Goal: Task Accomplishment & Management: Use online tool/utility

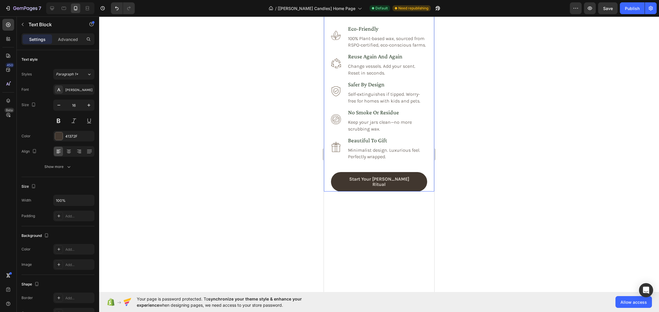
scroll to position [478, 0]
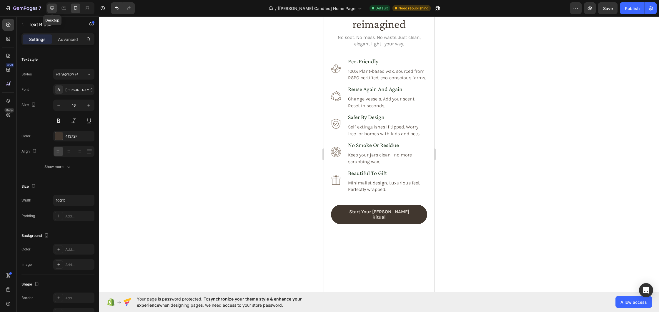
click at [53, 8] on icon at bounding box center [52, 8] width 6 height 6
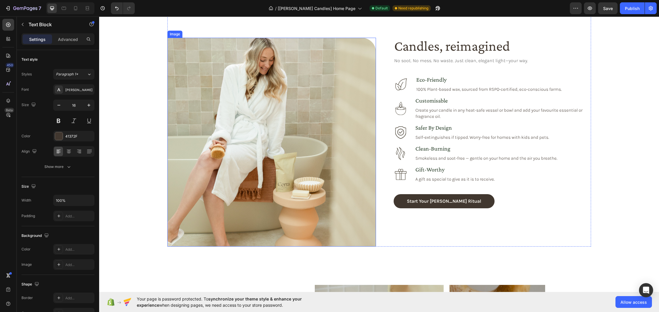
scroll to position [457, 0]
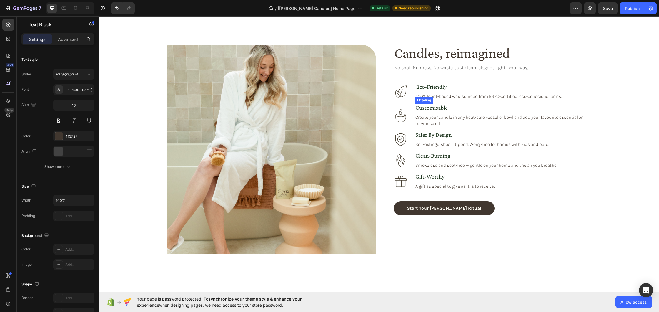
click at [438, 106] on h3 "customisable" at bounding box center [503, 108] width 176 height 8
click at [440, 107] on h3 "customisable" at bounding box center [503, 108] width 176 height 8
click at [440, 107] on p "customisable" at bounding box center [502, 107] width 175 height 6
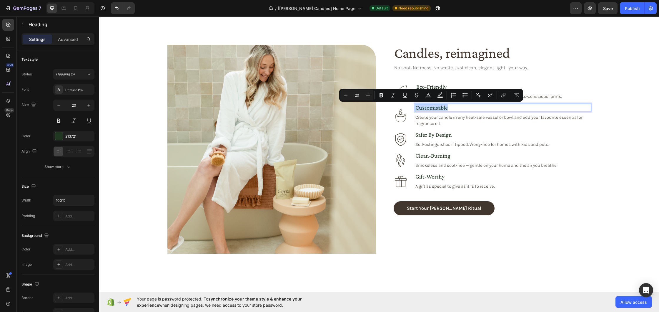
copy p "customisable"
click at [77, 10] on icon at bounding box center [76, 8] width 6 height 6
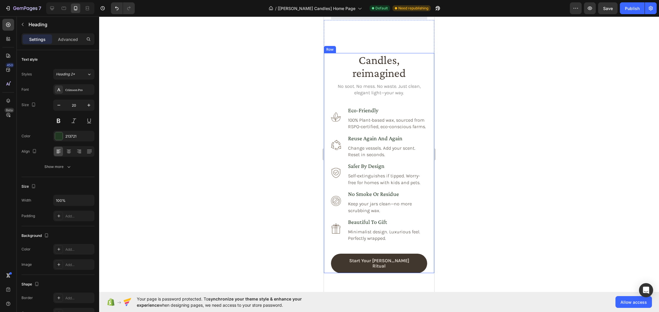
scroll to position [422, 0]
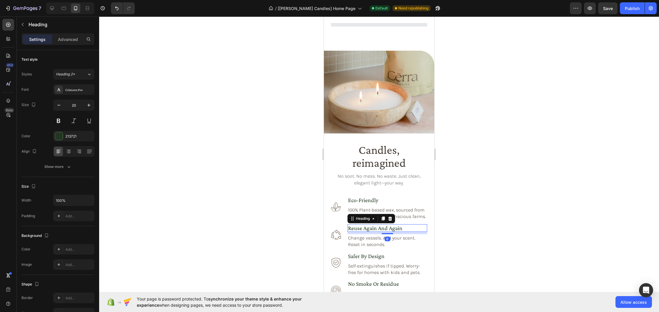
click at [372, 225] on h3 "reuse again and again" at bounding box center [387, 228] width 80 height 8
click at [373, 133] on img at bounding box center [379, 92] width 110 height 83
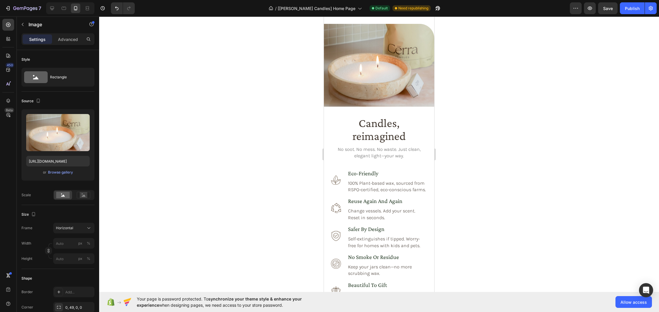
scroll to position [607, 0]
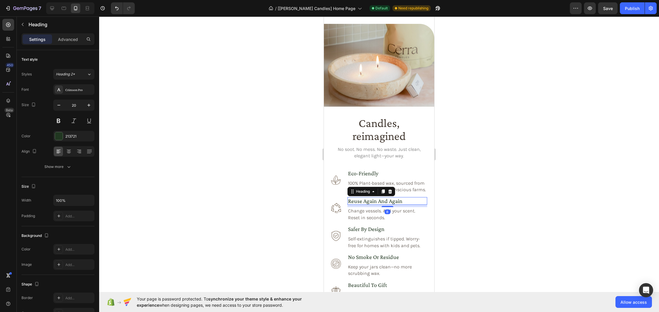
click at [376, 202] on h3 "reuse again and again" at bounding box center [387, 201] width 80 height 8
click at [375, 202] on h3 "reuse again and again" at bounding box center [387, 201] width 80 height 8
click at [375, 202] on p "reuse again and again" at bounding box center [387, 200] width 79 height 6
click at [52, 8] on icon at bounding box center [52, 8] width 4 height 4
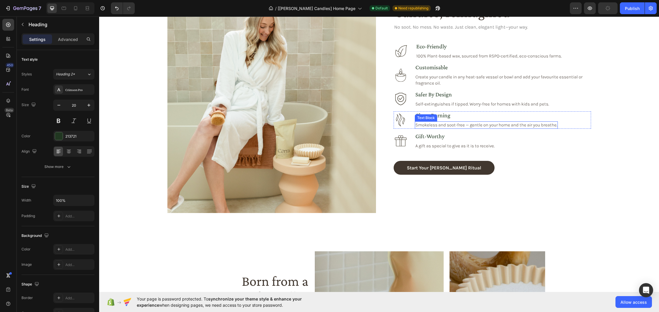
scroll to position [586, 0]
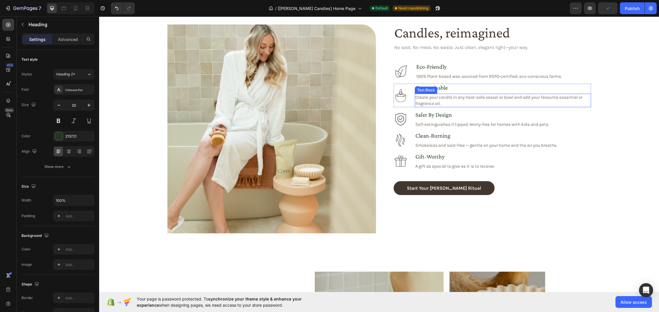
click at [465, 99] on p "Create your candle in any heat-safe vessel or bowl and add your favourite essen…" at bounding box center [502, 100] width 175 height 12
click at [454, 98] on p "Create your candle in any heat-safe vessel or bowl and add your favourite essen…" at bounding box center [502, 100] width 175 height 12
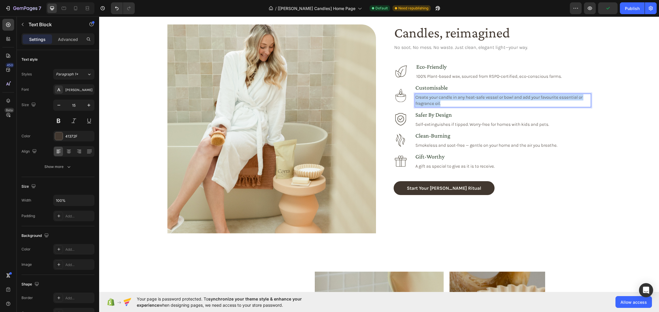
click at [454, 98] on p "Create your candle in any heat-safe vessel or bowl and add your favourite essen…" at bounding box center [502, 100] width 175 height 12
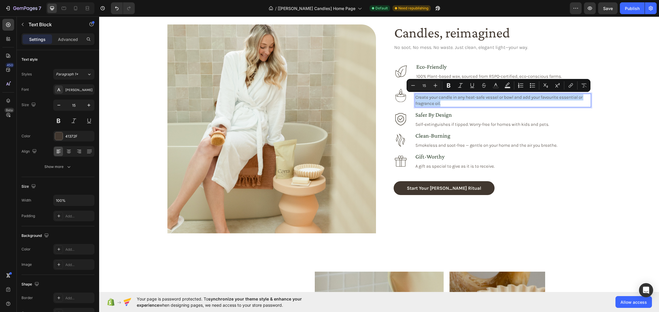
copy p "Create your candle in any heat-safe vessel or bowl and add your favourite essen…"
click at [74, 11] on icon at bounding box center [76, 8] width 6 height 6
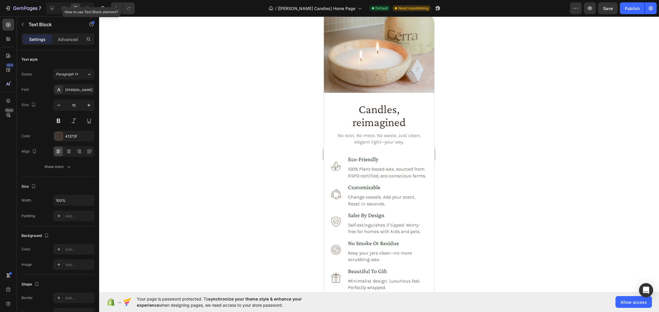
scroll to position [551, 0]
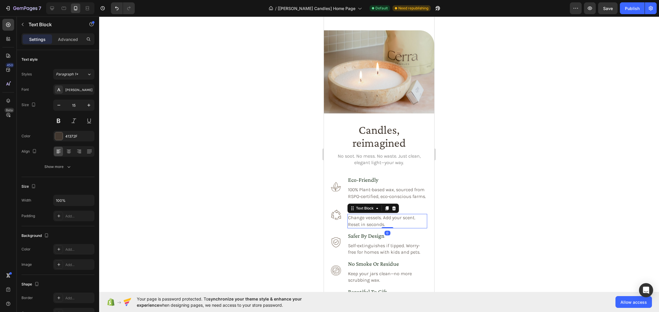
click at [376, 218] on p "Change vessels. Add your scent. Reset in seconds." at bounding box center [387, 220] width 79 height 13
click at [379, 220] on p "Change vessels. Add your scent. Reset in seconds." at bounding box center [387, 220] width 79 height 13
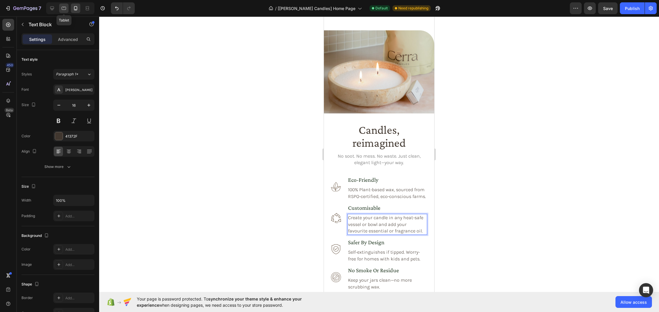
click at [63, 13] on div at bounding box center [63, 8] width 9 height 9
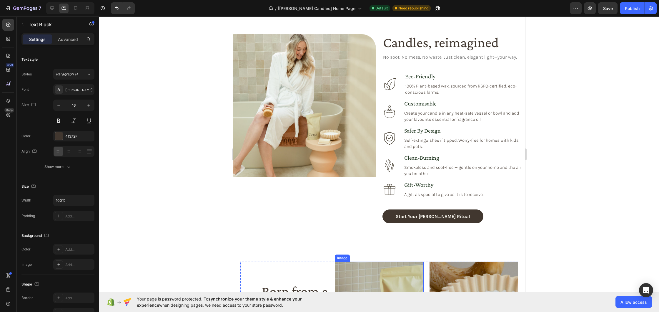
scroll to position [565, 0]
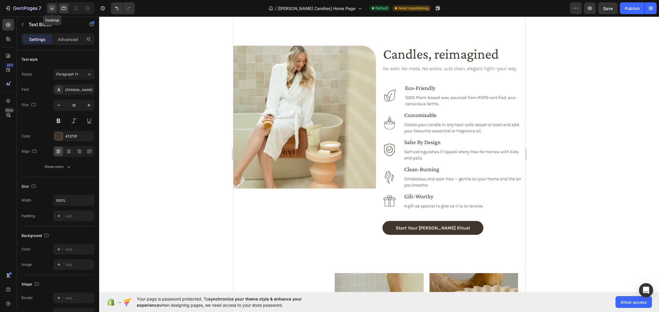
click at [53, 8] on icon at bounding box center [52, 8] width 4 height 4
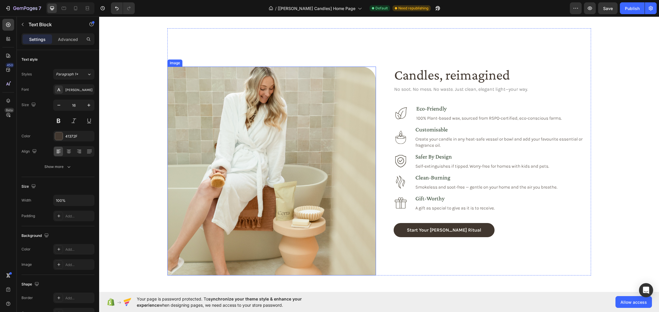
scroll to position [545, 0]
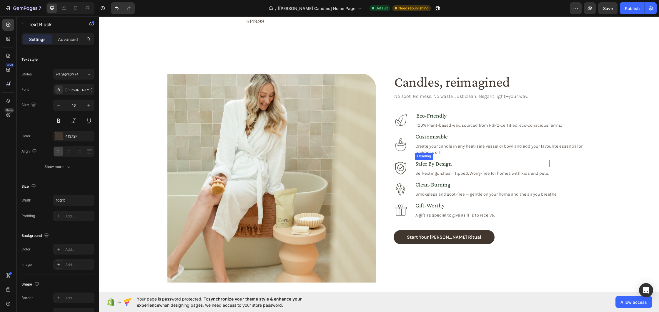
click at [446, 159] on h3 "safer by design" at bounding box center [482, 163] width 135 height 8
click at [442, 159] on h3 "safer by design" at bounding box center [482, 163] width 135 height 8
click at [442, 160] on p "safer by design" at bounding box center [482, 163] width 134 height 6
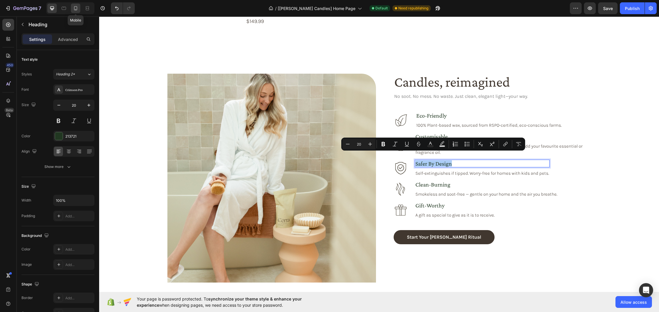
click at [79, 7] on div at bounding box center [75, 8] width 9 height 9
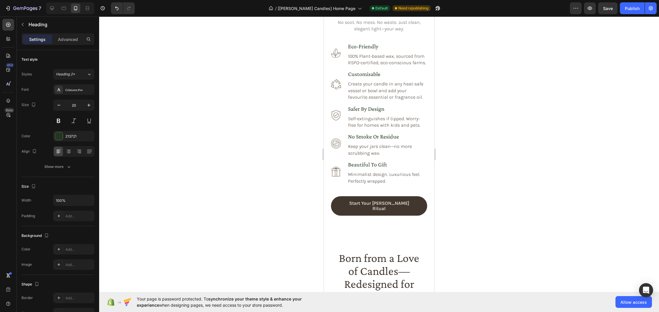
scroll to position [723, 0]
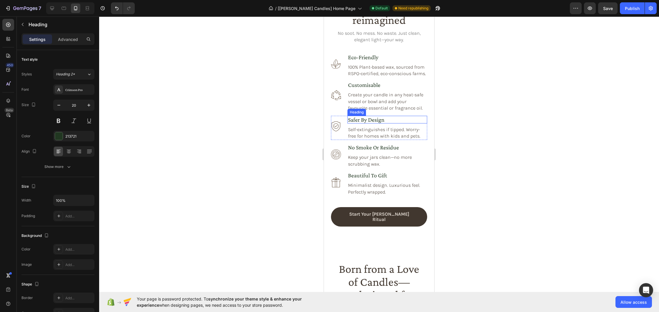
click at [373, 119] on h3 "safer by design" at bounding box center [387, 120] width 80 height 8
click at [373, 119] on p "safer by design" at bounding box center [387, 119] width 79 height 6
click at [405, 129] on p "Self-extinguishes if tipped. Worry-free for homes with kids and pets." at bounding box center [387, 132] width 79 height 13
click at [50, 10] on icon at bounding box center [52, 8] width 6 height 6
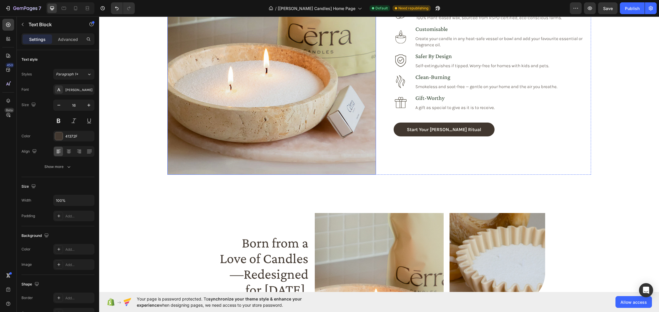
scroll to position [596, 0]
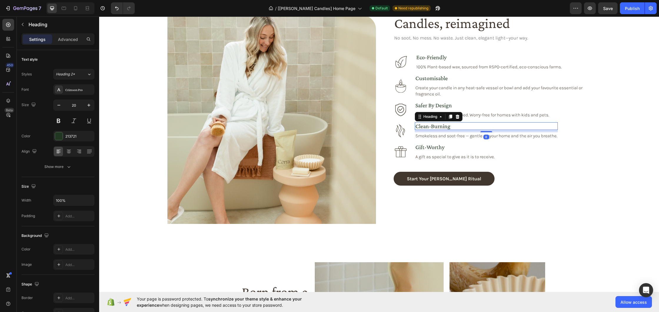
click at [443, 124] on h3 "clean-burning" at bounding box center [486, 126] width 143 height 8
click at [443, 124] on p "clean-burning" at bounding box center [486, 126] width 142 height 6
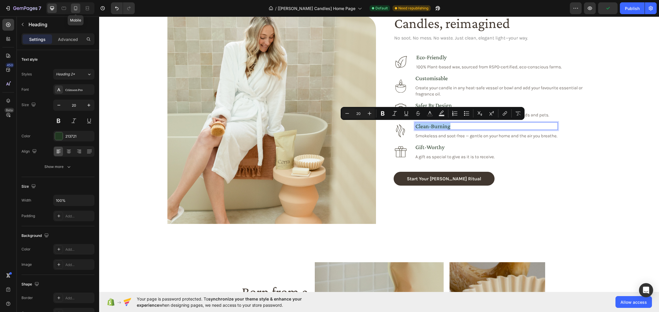
click at [73, 7] on icon at bounding box center [76, 8] width 6 height 6
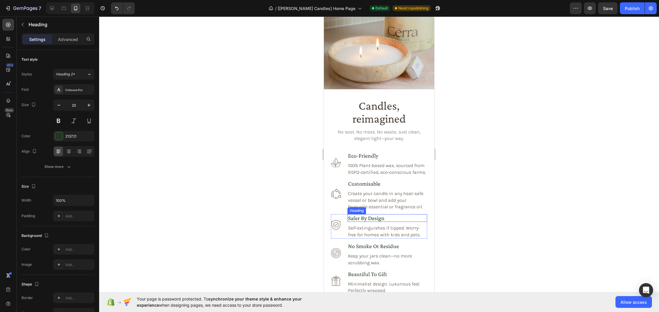
scroll to position [602, 0]
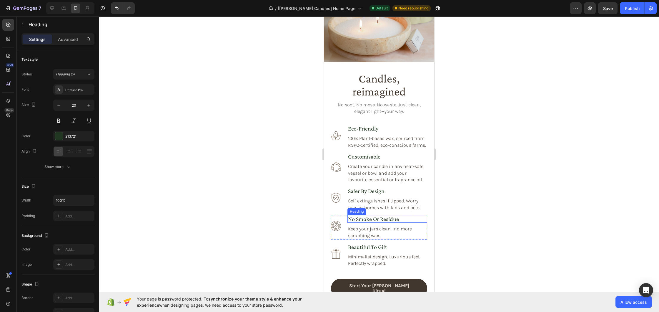
click at [390, 221] on h3 "no smoke or residue" at bounding box center [387, 219] width 80 height 8
click at [390, 221] on p "no smoke or residue" at bounding box center [387, 218] width 79 height 6
click at [51, 6] on icon at bounding box center [52, 8] width 6 height 6
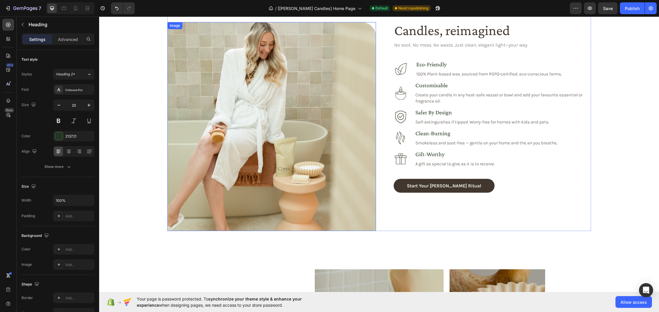
scroll to position [582, 0]
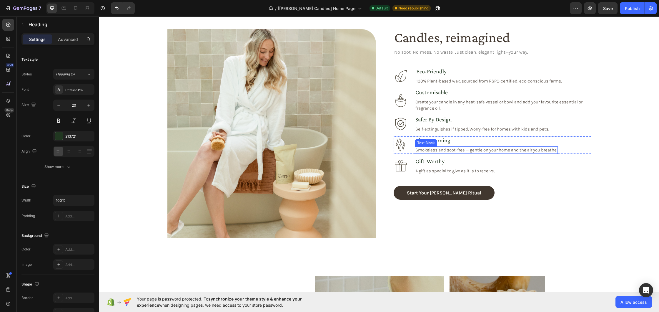
click at [454, 150] on p "Smokeless and soot-free — gentle on your home and the air you breathe." at bounding box center [486, 150] width 142 height 6
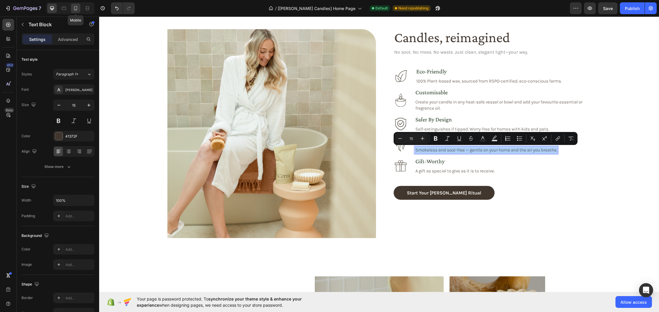
click at [77, 9] on icon at bounding box center [76, 8] width 6 height 6
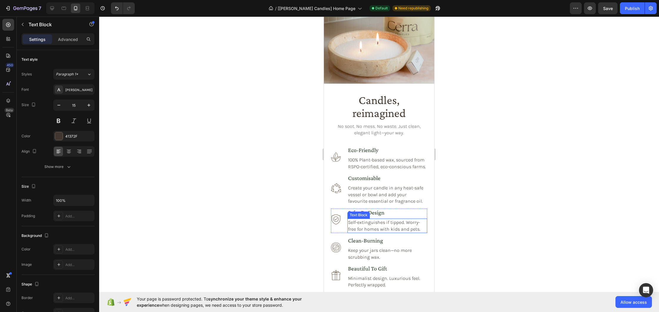
scroll to position [594, 0]
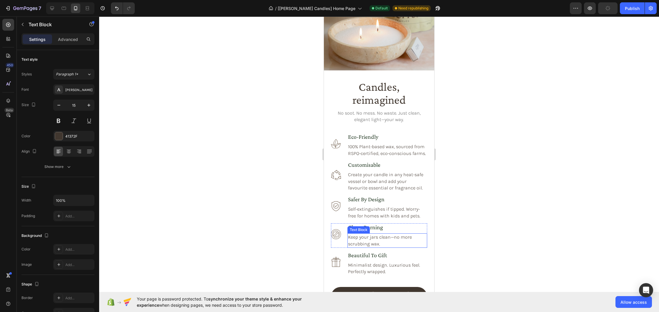
click at [384, 237] on p "Keep your jars clean—no more scrubbing wax." at bounding box center [387, 240] width 79 height 13
click at [51, 9] on icon at bounding box center [52, 8] width 4 height 4
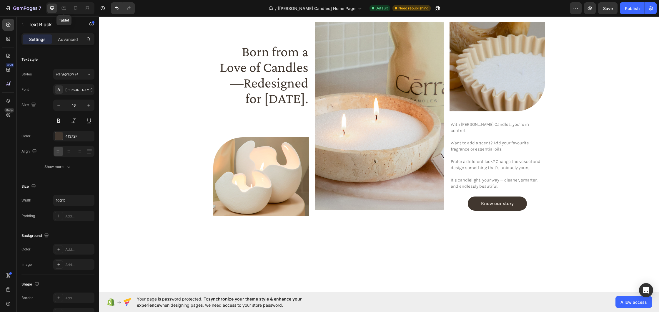
scroll to position [815, 0]
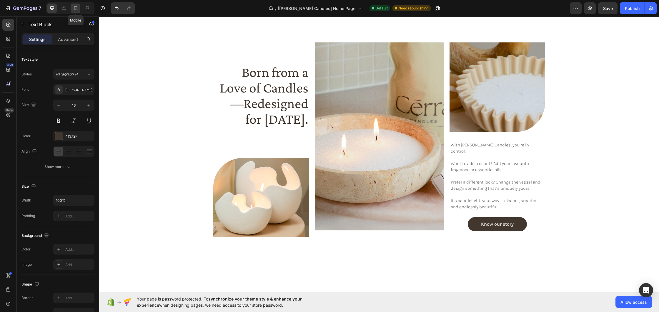
click at [74, 10] on icon at bounding box center [76, 8] width 6 height 6
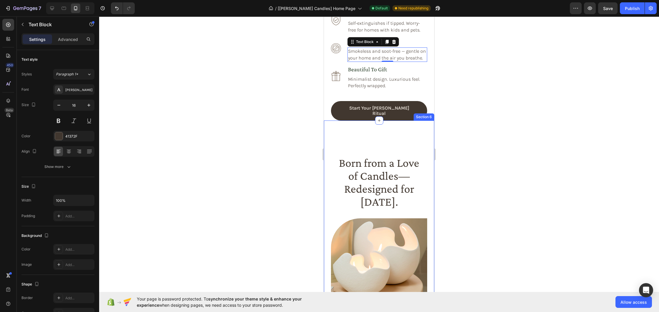
scroll to position [767, 0]
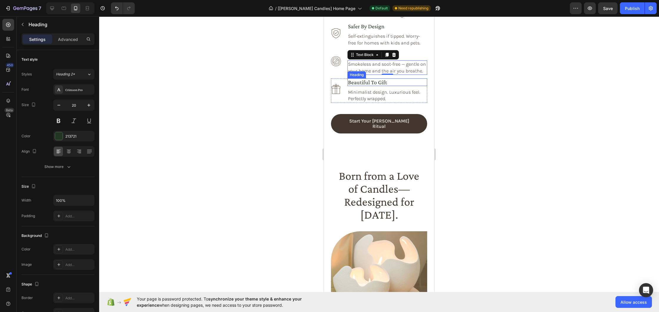
click at [372, 84] on h3 "beautiful to gift" at bounding box center [387, 82] width 80 height 8
click at [375, 83] on h3 "beautiful to gift" at bounding box center [387, 82] width 80 height 8
click at [375, 83] on p "beautiful to gift" at bounding box center [387, 82] width 79 height 6
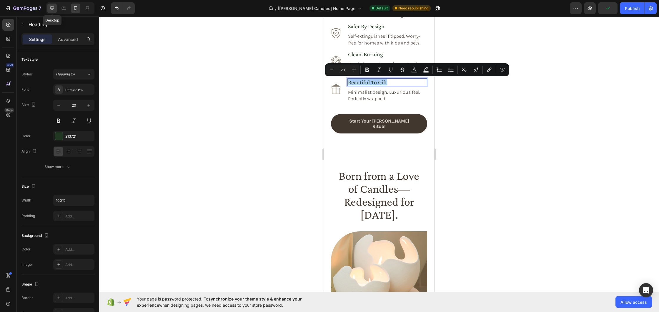
click at [51, 9] on icon at bounding box center [52, 8] width 6 height 6
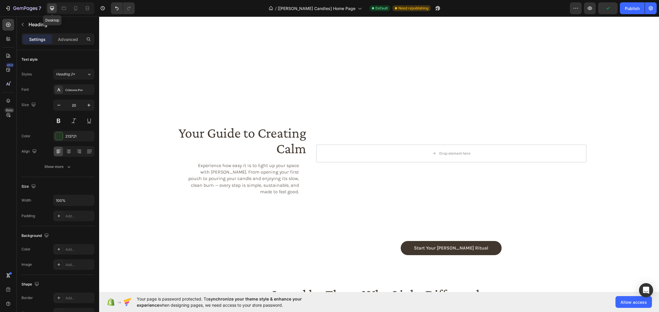
scroll to position [999, 0]
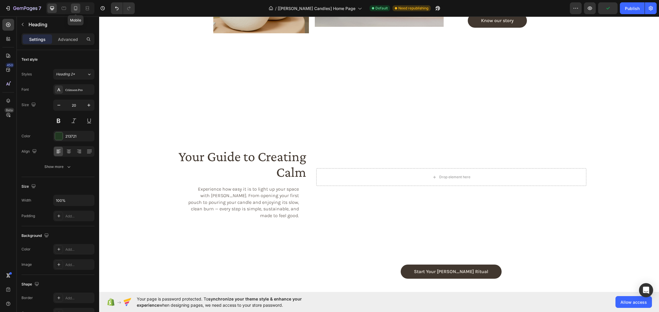
click at [78, 11] on icon at bounding box center [76, 8] width 6 height 6
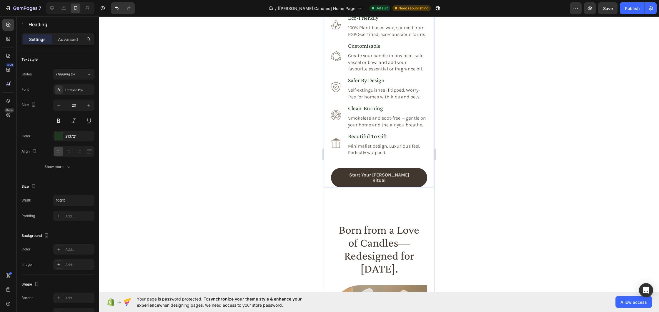
scroll to position [702, 0]
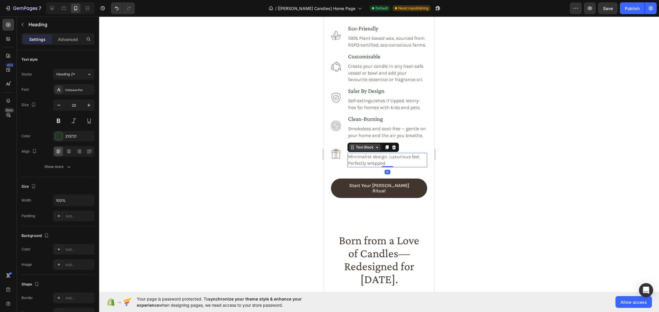
click at [361, 150] on div "Text Block" at bounding box center [365, 147] width 32 height 7
click at [377, 145] on h3 "beautiful to gift" at bounding box center [387, 147] width 80 height 8
click at [373, 145] on h3 "beautiful to gift" at bounding box center [387, 147] width 80 height 8
click at [373, 145] on p "beautiful to gift" at bounding box center [387, 146] width 79 height 6
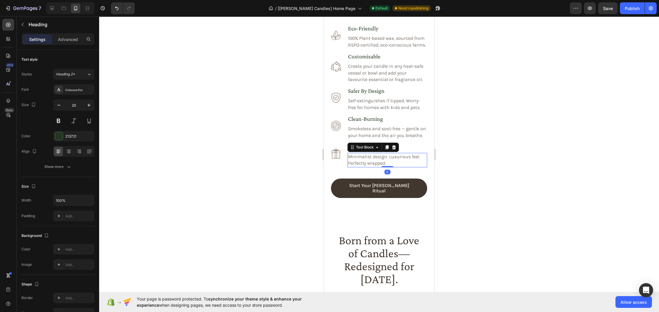
click at [392, 157] on p "Minimalist design. Luxurious feel. Perfectly wrapped." at bounding box center [387, 159] width 79 height 13
click at [50, 9] on icon at bounding box center [52, 8] width 6 height 6
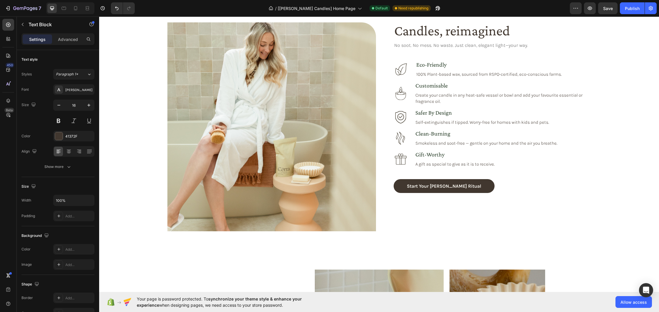
scroll to position [588, 0]
click at [456, 153] on h3 "gift-worthy" at bounding box center [455, 154] width 80 height 8
click at [456, 153] on p "gift-worthy" at bounding box center [454, 154] width 79 height 6
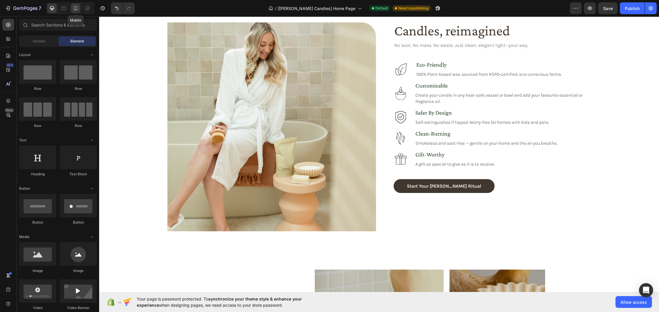
click at [76, 9] on icon at bounding box center [76, 8] width 6 height 6
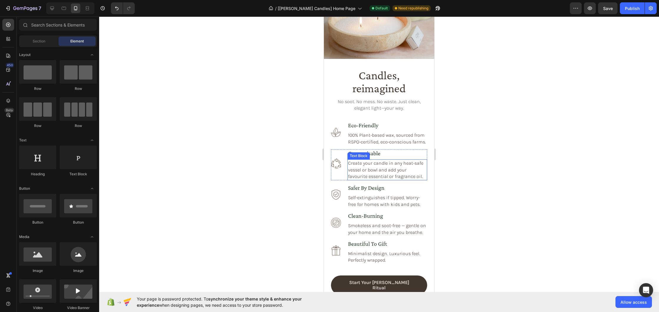
scroll to position [608, 0]
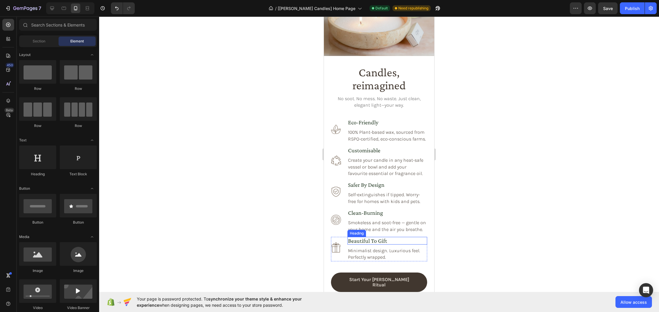
click at [372, 240] on p "beautiful to gift" at bounding box center [387, 240] width 79 height 6
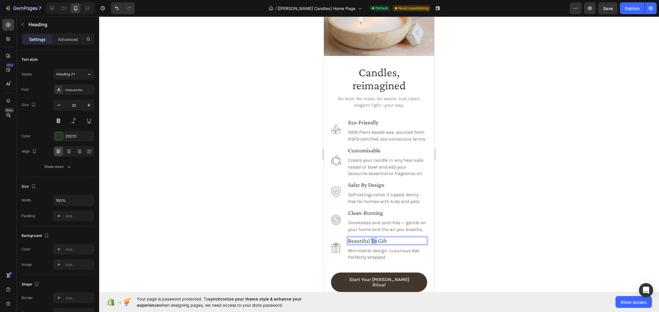
click at [375, 240] on p "beautiful to gift" at bounding box center [387, 240] width 79 height 6
click at [394, 251] on p "Minimalist design. Luxurious feel. Perfectly wrapped." at bounding box center [387, 253] width 79 height 13
click at [51, 11] on icon at bounding box center [52, 8] width 6 height 6
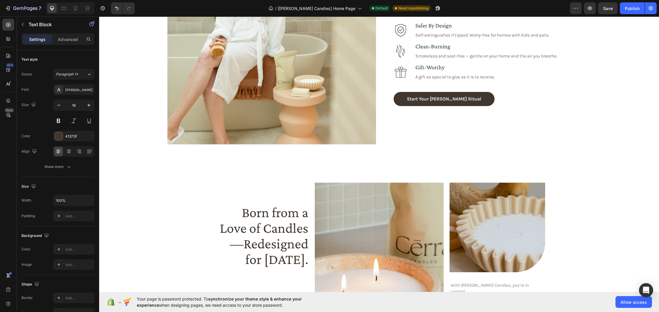
scroll to position [516, 0]
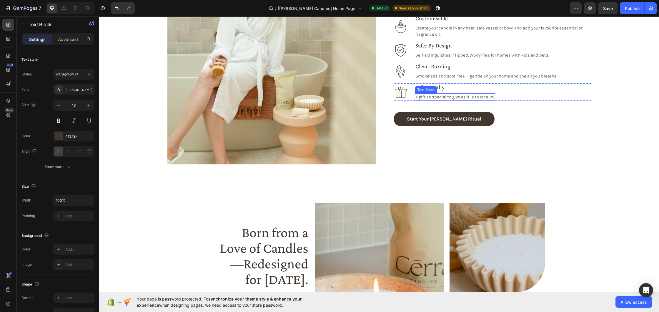
click at [443, 97] on p "A gift as special to give as it is to receive." at bounding box center [454, 97] width 79 height 6
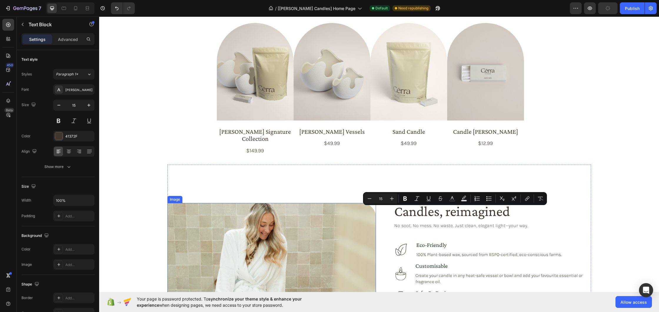
scroll to position [543, 0]
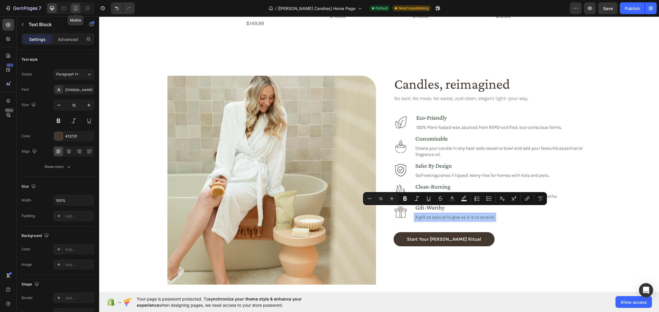
click at [77, 8] on icon at bounding box center [76, 8] width 6 height 6
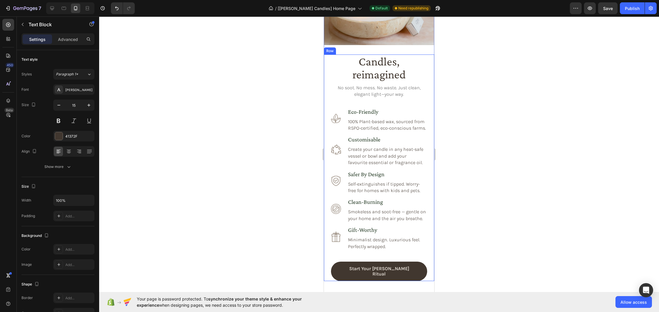
scroll to position [670, 0]
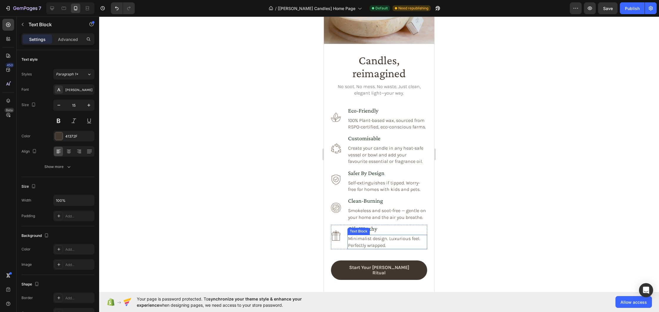
click at [369, 241] on p "Minimalist design. Luxurious feel. Perfectly wrapped." at bounding box center [387, 241] width 79 height 13
click at [381, 242] on p "Minimalist design. Luxurious feel. Perfectly wrapped." at bounding box center [387, 241] width 79 height 13
click at [491, 247] on div at bounding box center [379, 163] width 560 height 295
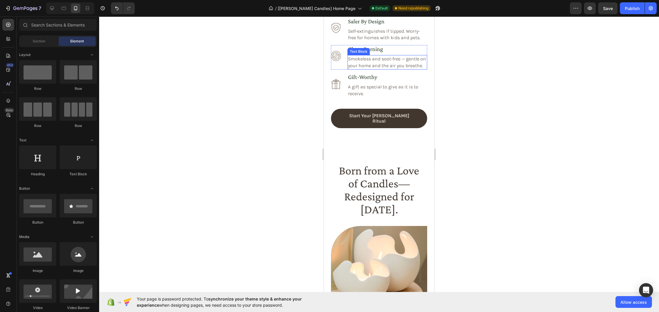
scroll to position [821, 0]
click at [50, 9] on icon at bounding box center [52, 8] width 6 height 6
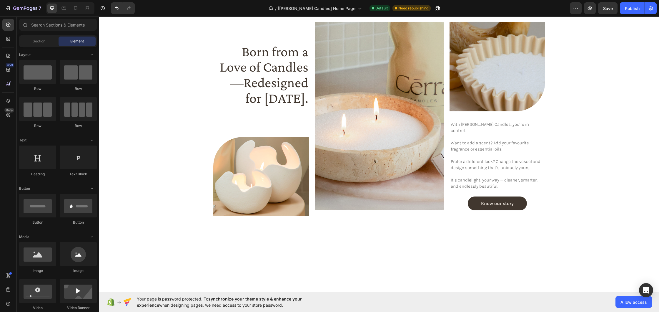
scroll to position [879, 0]
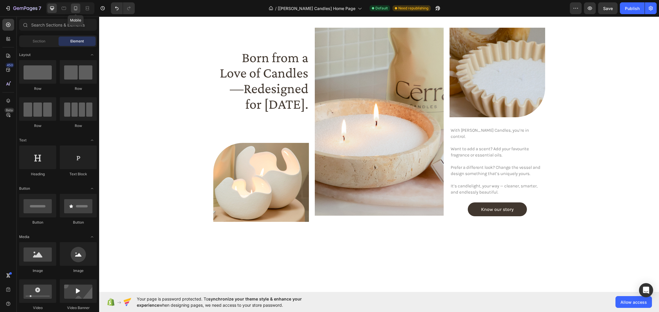
click at [75, 8] on icon at bounding box center [76, 8] width 6 height 6
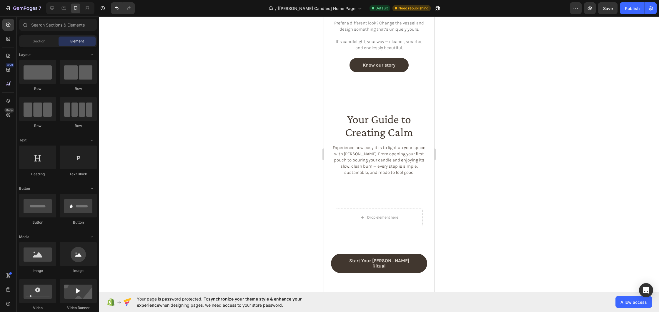
scroll to position [1395, 0]
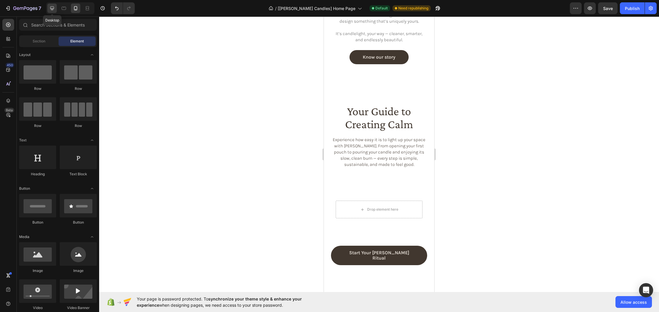
click at [50, 7] on icon at bounding box center [52, 8] width 4 height 4
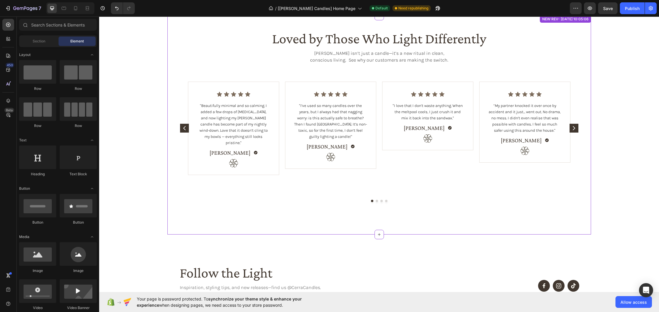
scroll to position [1011, 0]
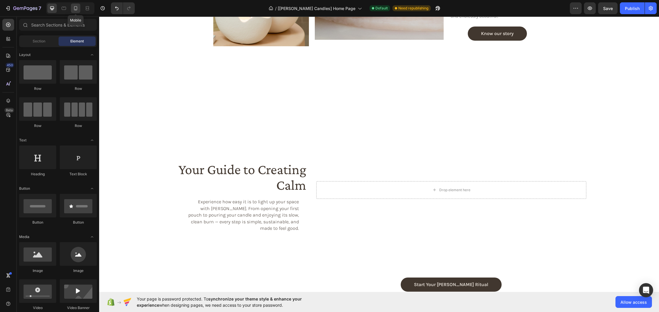
click at [75, 9] on icon at bounding box center [76, 8] width 6 height 6
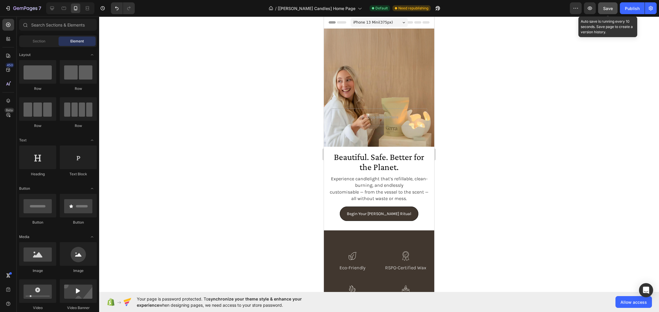
click at [608, 8] on span "Save" at bounding box center [608, 8] width 10 height 5
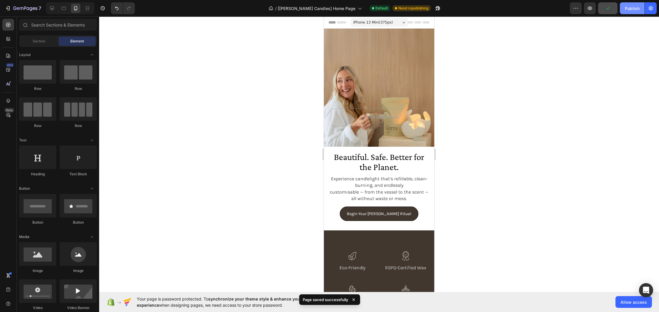
click at [628, 13] on button "Publish" at bounding box center [632, 8] width 25 height 12
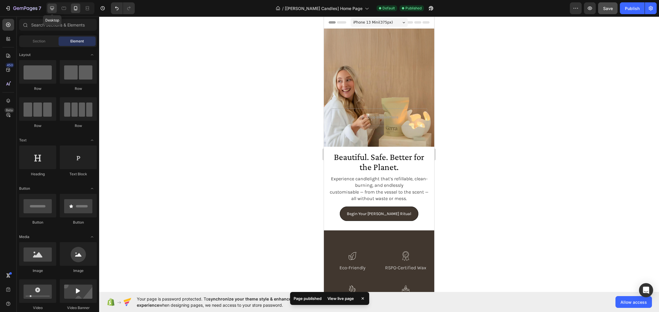
click at [51, 9] on icon at bounding box center [52, 8] width 6 height 6
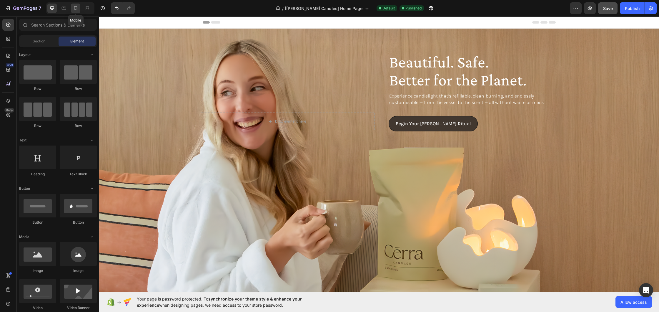
click at [75, 11] on icon at bounding box center [76, 8] width 6 height 6
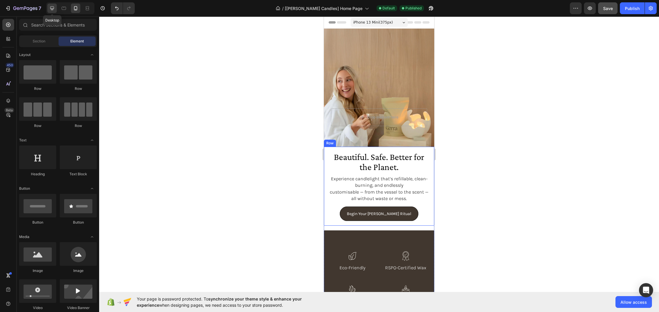
click at [50, 8] on icon at bounding box center [52, 8] width 4 height 4
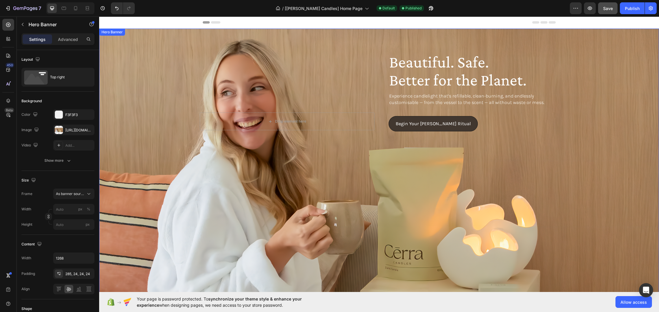
click at [359, 48] on div "Beautiful. Safe. Better for the Planet. Heading Experience candlelight that’s r…" at bounding box center [379, 83] width 373 height 109
click at [66, 128] on div "https://cdn.shopify.com/s/files/1/0758/4183/1136/files/gempages_571868979581158…" at bounding box center [73, 129] width 17 height 5
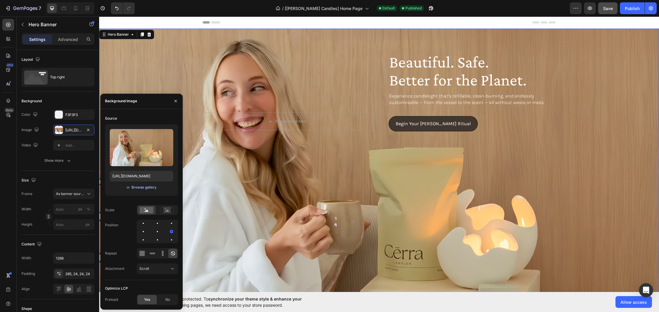
click at [143, 187] on div "Browse gallery" at bounding box center [144, 186] width 25 height 5
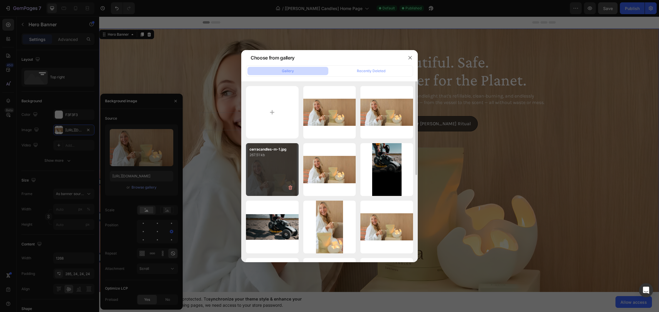
click at [275, 163] on div "cerracandles-m-1.jpg 267.51 kb" at bounding box center [272, 169] width 53 height 53
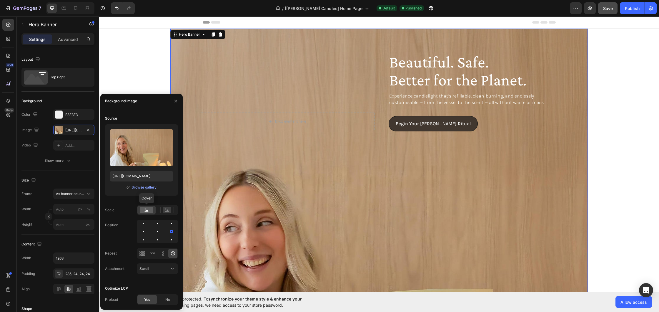
click at [142, 213] on div at bounding box center [146, 209] width 18 height 9
click at [142, 187] on div "Browse gallery" at bounding box center [144, 186] width 25 height 5
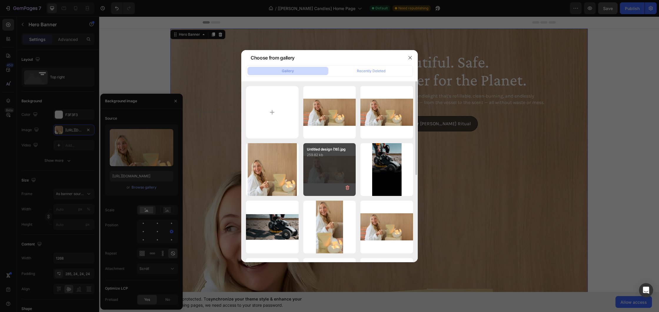
click at [333, 159] on div "Untitled design (16).jpg 259.82 kb" at bounding box center [329, 169] width 53 height 53
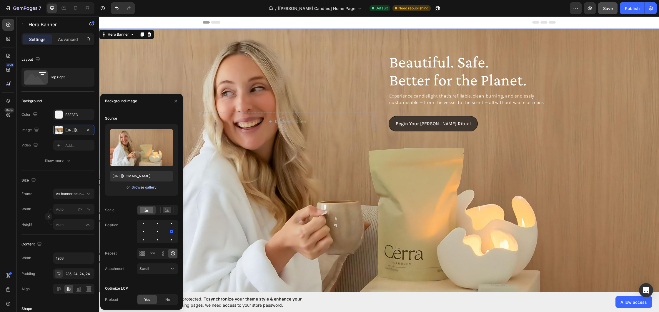
click at [149, 187] on div "Browse gallery" at bounding box center [144, 186] width 25 height 5
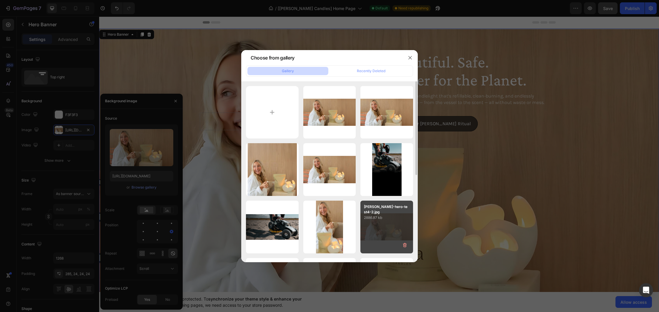
click at [401, 221] on div "cerra-hero-test4-2.jpg 2886.87 kb" at bounding box center [386, 226] width 53 height 53
type input "https://cdn.shopify.com/s/files/1/0758/4183/1136/files/gempages_571868979581158…"
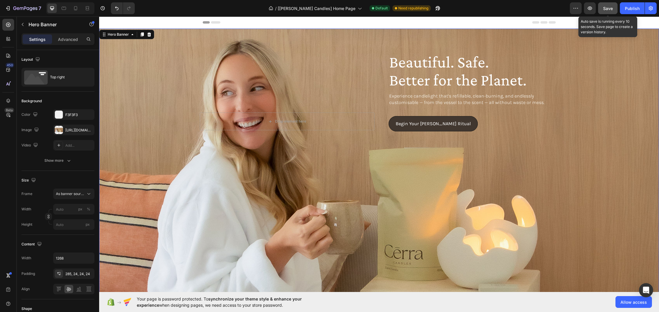
click at [607, 9] on span "Save" at bounding box center [608, 8] width 10 height 5
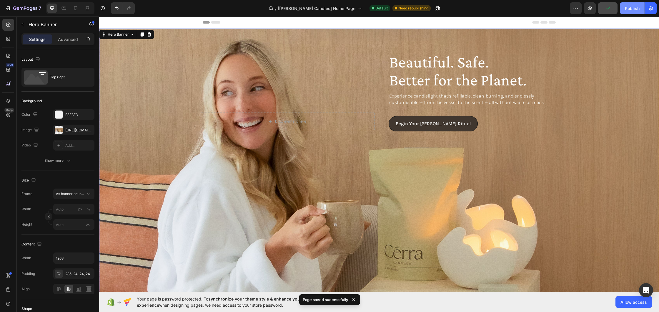
click at [628, 8] on div "Publish" at bounding box center [632, 8] width 15 height 6
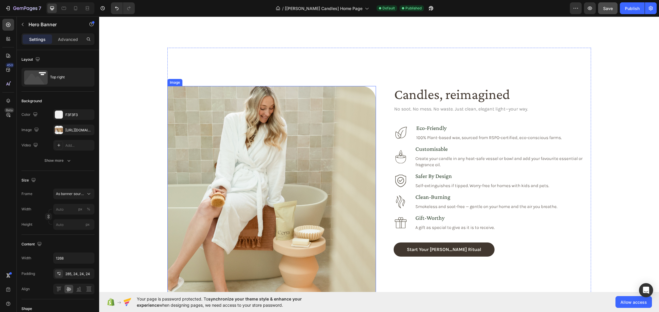
scroll to position [601, 0]
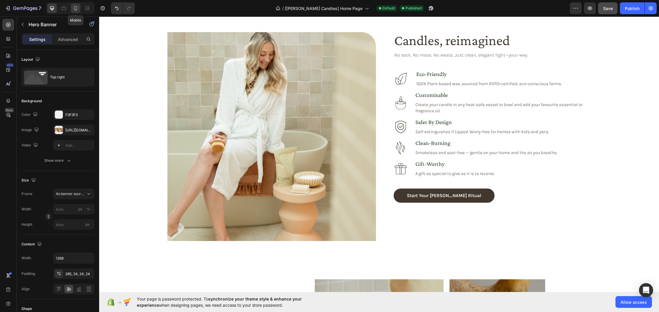
click at [77, 8] on icon at bounding box center [75, 8] width 3 height 4
type input "100"
type input "100%"
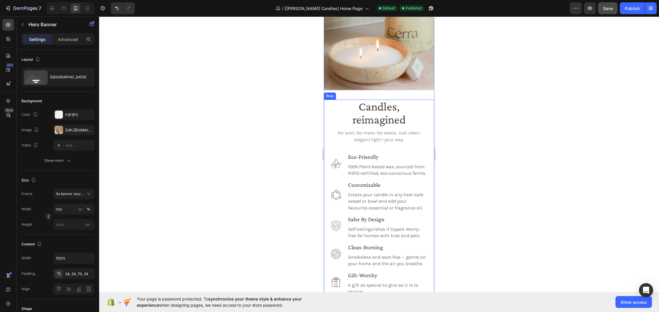
scroll to position [658, 0]
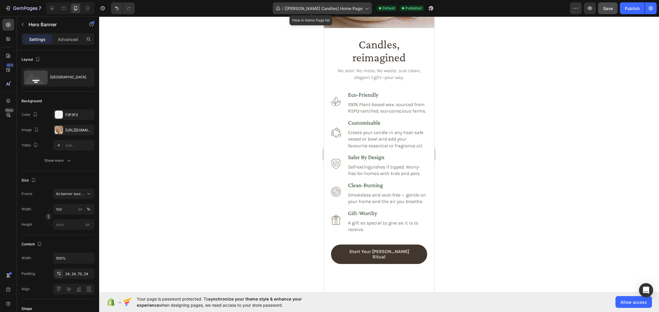
click at [333, 8] on span "[Cerra Candles] Home Page" at bounding box center [324, 8] width 78 height 6
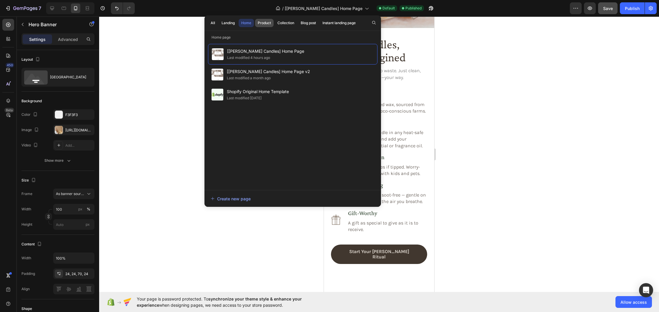
click at [265, 25] on div "Product" at bounding box center [264, 22] width 13 height 5
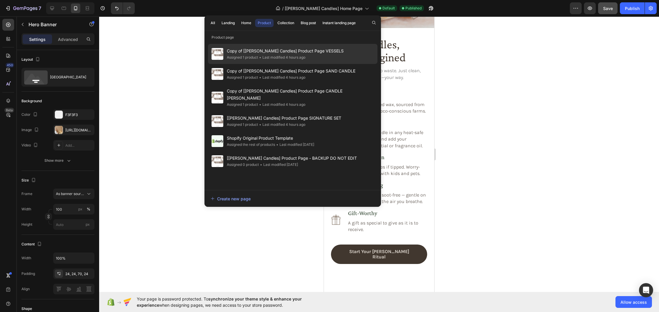
click at [270, 54] on div "• Last modified 4 hours ago" at bounding box center [281, 57] width 47 height 6
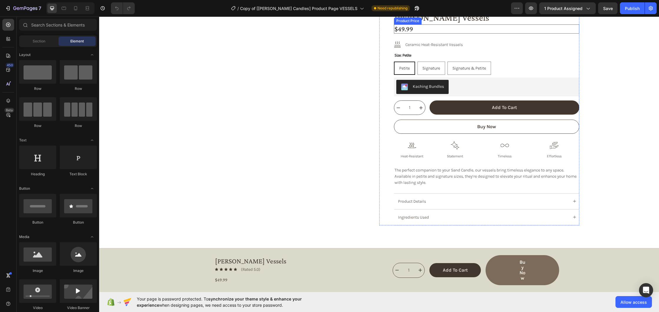
scroll to position [55, 0]
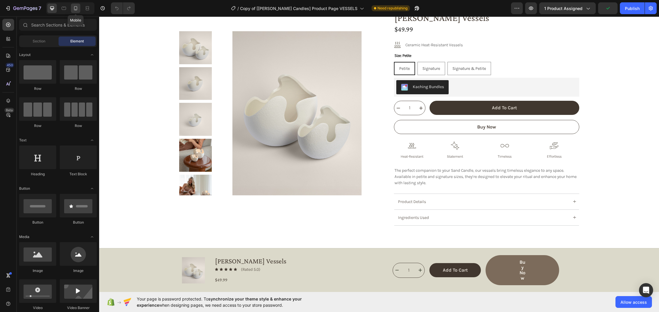
click at [73, 8] on icon at bounding box center [76, 8] width 6 height 6
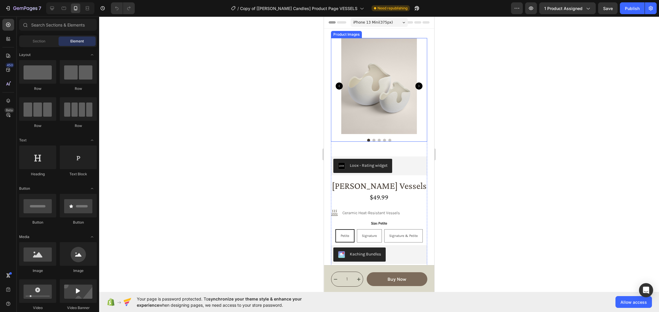
click at [420, 84] on icon "Carousel Next Arrow" at bounding box center [418, 85] width 7 height 7
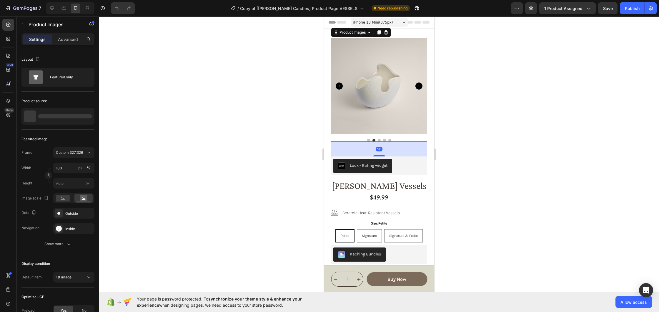
click at [420, 84] on icon "Carousel Next Arrow" at bounding box center [418, 85] width 7 height 7
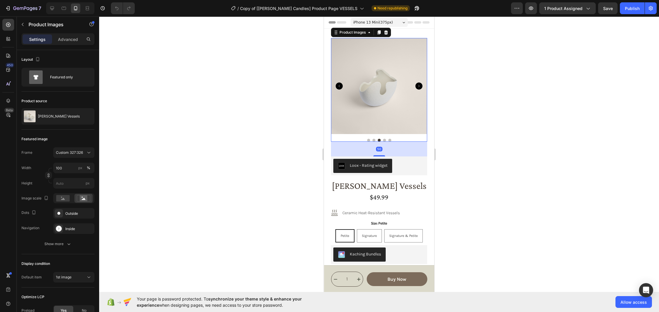
click at [420, 84] on icon "Carousel Next Arrow" at bounding box center [418, 85] width 7 height 7
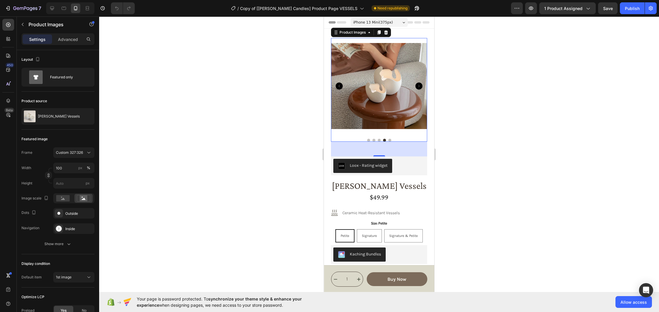
click at [420, 84] on icon "Carousel Next Arrow" at bounding box center [418, 85] width 7 height 7
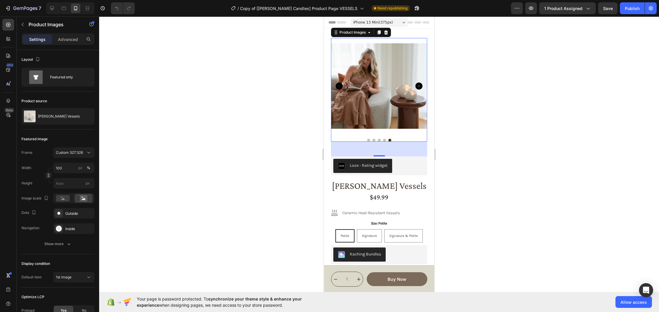
click at [420, 84] on icon "Carousel Next Arrow" at bounding box center [418, 85] width 7 height 7
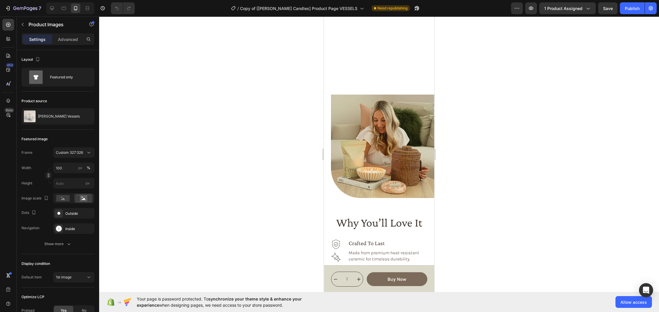
scroll to position [621, 0]
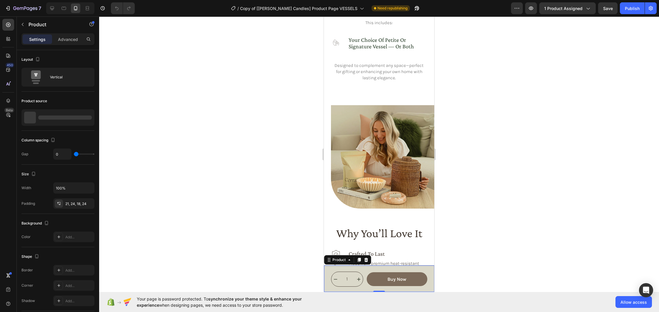
click at [432, 272] on div "Product Images [PERSON_NAME] Vessels Product Title Icon Icon Icon Icon Icon Ico…" at bounding box center [379, 278] width 110 height 26
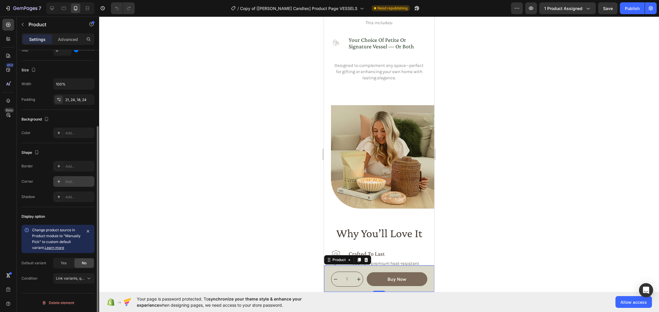
scroll to position [0, 0]
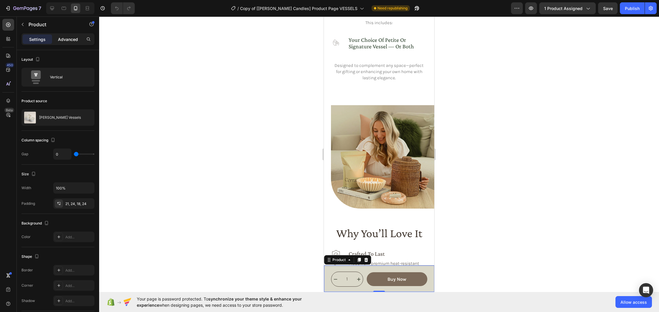
click at [68, 38] on p "Advanced" at bounding box center [68, 39] width 20 height 6
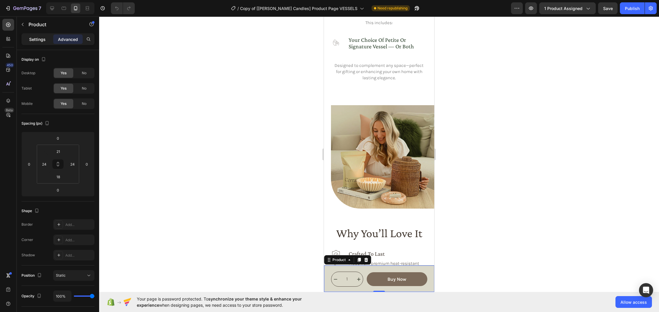
click at [33, 40] on p "Settings" at bounding box center [37, 39] width 16 height 6
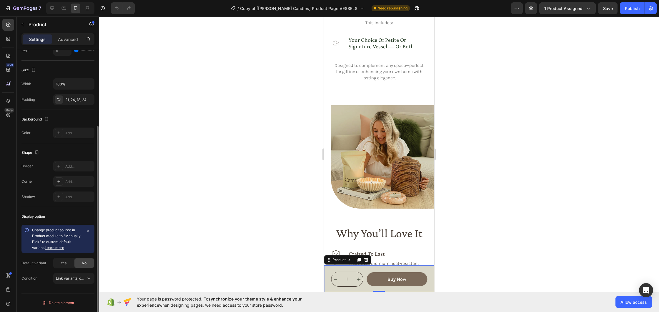
scroll to position [6, 0]
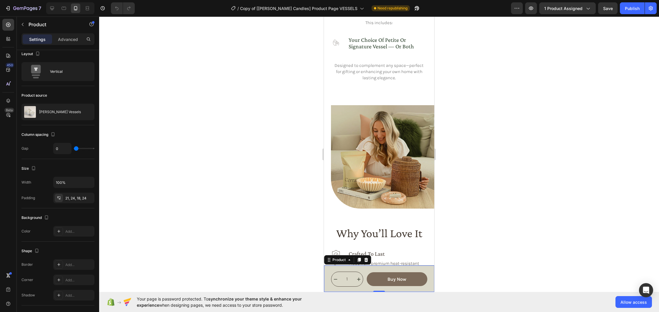
click at [430, 270] on div "Product Images [PERSON_NAME] Vessels Product Title Icon Icon Icon Icon Icon Ico…" at bounding box center [379, 278] width 110 height 26
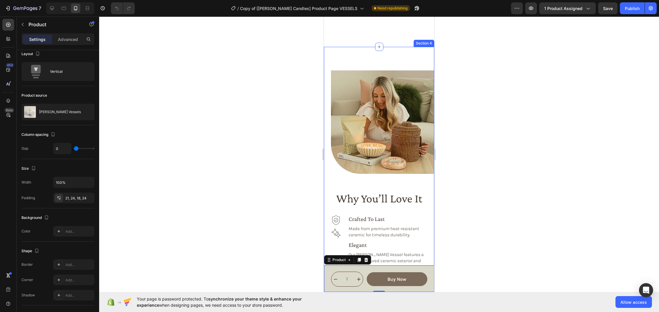
scroll to position [736, 0]
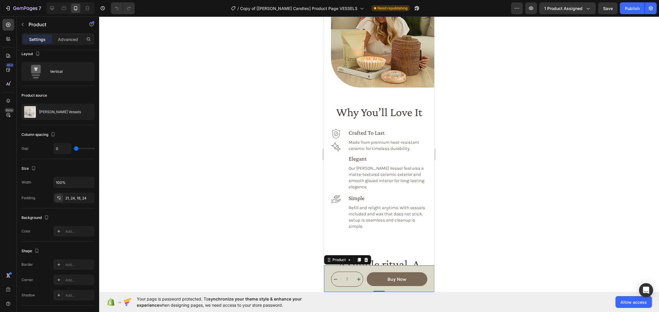
click at [431, 272] on div "Product Images [PERSON_NAME] Vessels Product Title Icon Icon Icon Icon Icon Ico…" at bounding box center [379, 278] width 110 height 26
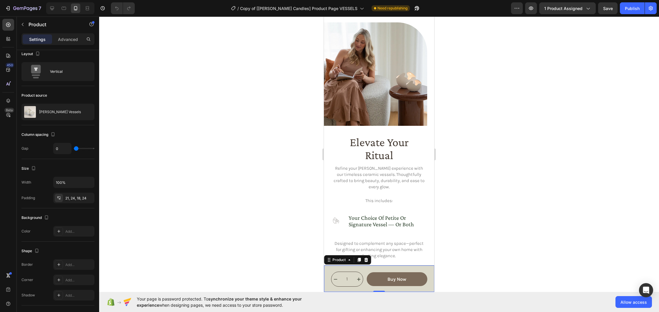
scroll to position [515, 0]
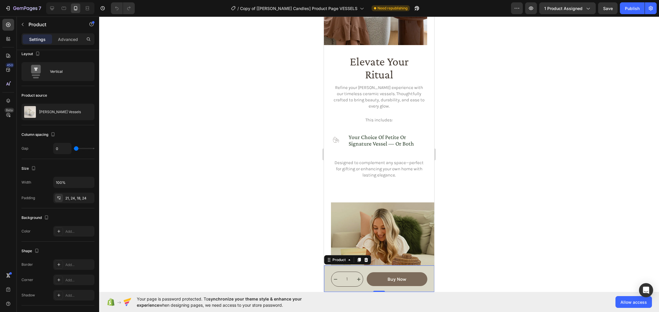
click at [330, 273] on div "Product Images [PERSON_NAME] Vessels Product Title Icon Icon Icon Icon Icon Ico…" at bounding box center [379, 278] width 110 height 26
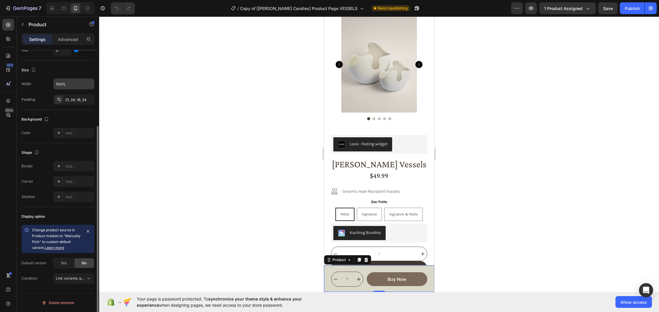
scroll to position [0, 0]
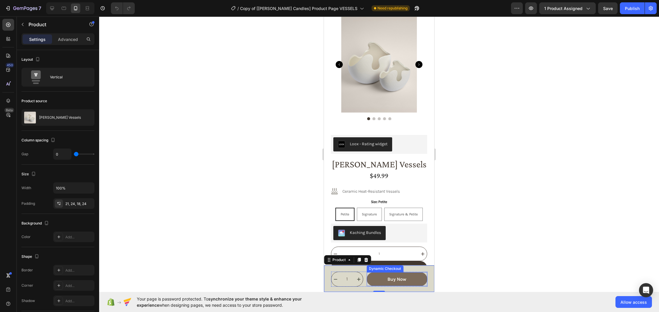
click at [367, 272] on div "Buy now" at bounding box center [397, 279] width 61 height 14
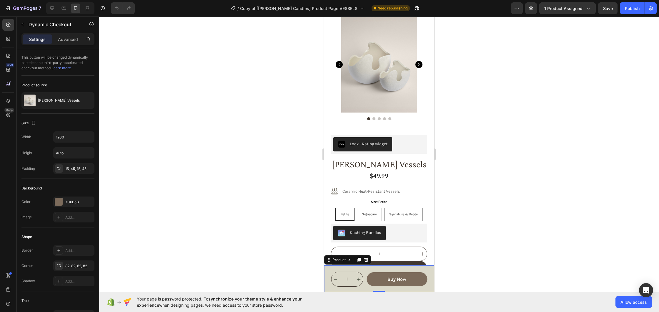
click at [362, 269] on div "Product Images [PERSON_NAME] Vessels Product Title Icon Icon Icon Icon Icon Ico…" at bounding box center [379, 278] width 110 height 26
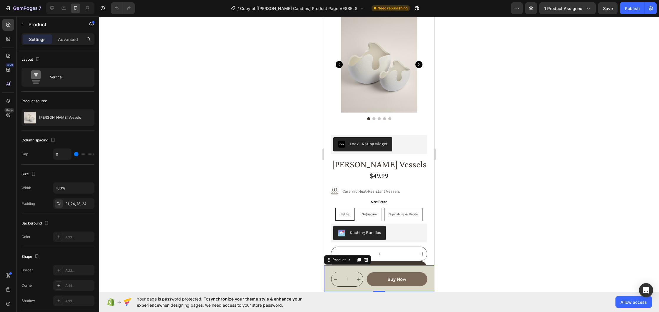
click at [362, 269] on div "Product Images [PERSON_NAME] Vessels Product Title Icon Icon Icon Icon Icon Ico…" at bounding box center [379, 278] width 110 height 26
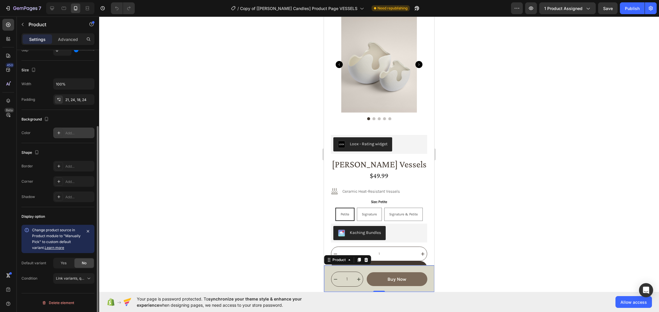
scroll to position [6, 0]
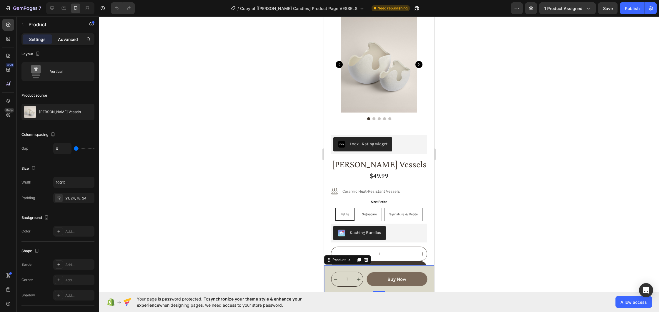
click at [65, 40] on p "Advanced" at bounding box center [68, 39] width 20 height 6
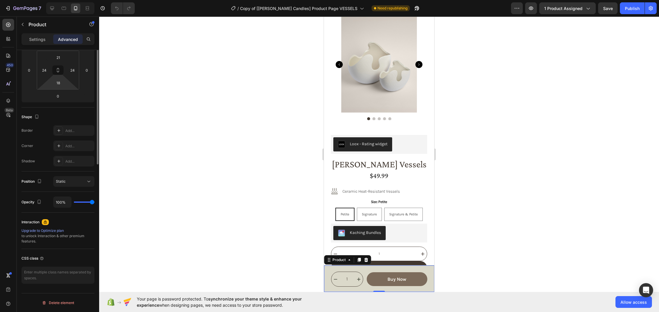
scroll to position [0, 0]
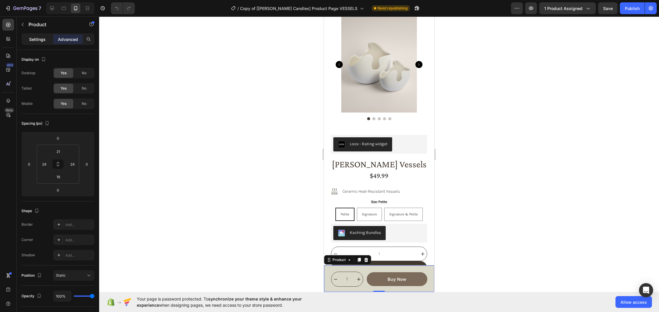
click at [38, 37] on p "Settings" at bounding box center [37, 39] width 16 height 6
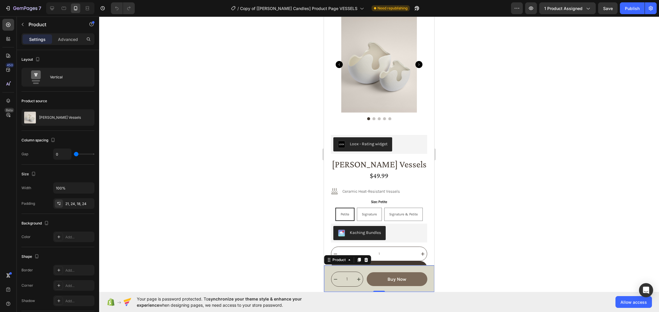
click at [365, 268] on div "Product Images [PERSON_NAME] Vessels Product Title Icon Icon Icon Icon Icon Ico…" at bounding box center [379, 278] width 110 height 26
click at [51, 8] on icon at bounding box center [52, 8] width 6 height 6
type input "12"
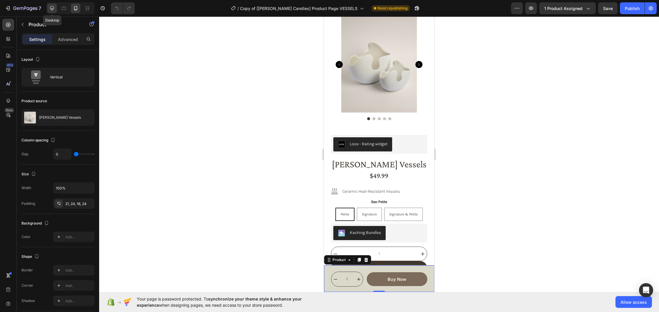
type input "1388"
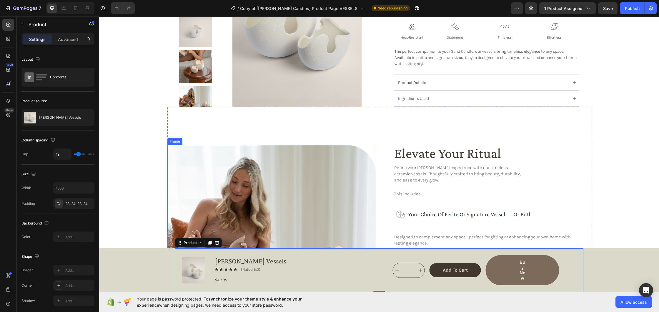
scroll to position [176, 0]
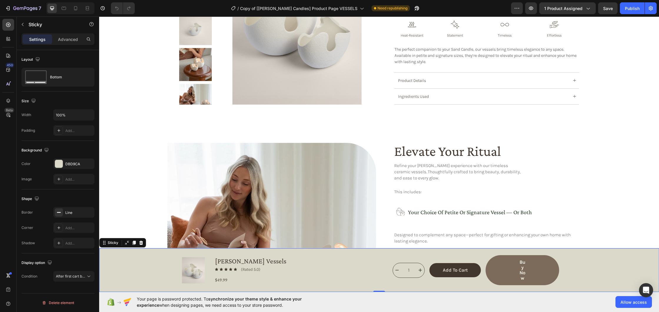
click at [114, 271] on div "Product Images [PERSON_NAME] Vessels Product Title Icon Icon Icon Icon Icon Ico…" at bounding box center [379, 270] width 560 height 44
click at [73, 160] on div "DBD9CA" at bounding box center [73, 163] width 41 height 11
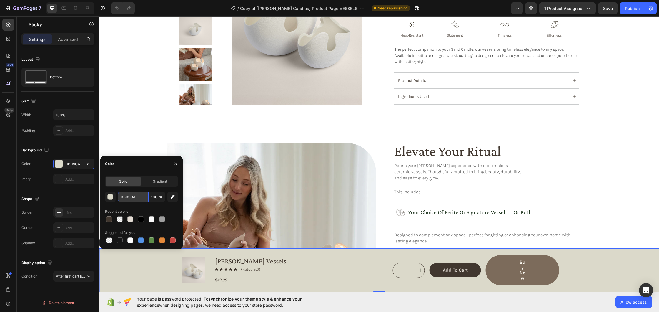
click at [128, 196] on input "DBD9CA" at bounding box center [133, 196] width 31 height 11
click at [75, 7] on icon at bounding box center [76, 8] width 6 height 6
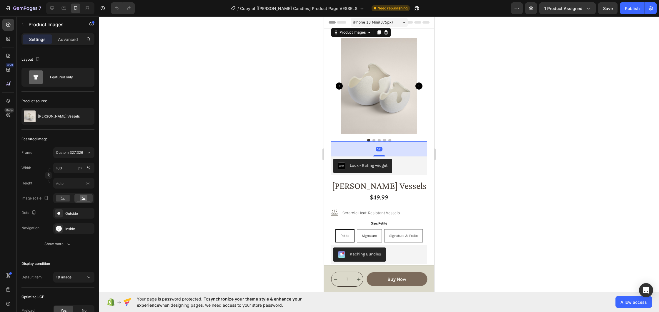
click at [339, 86] on icon "Carousel Back Arrow" at bounding box center [339, 85] width 7 height 7
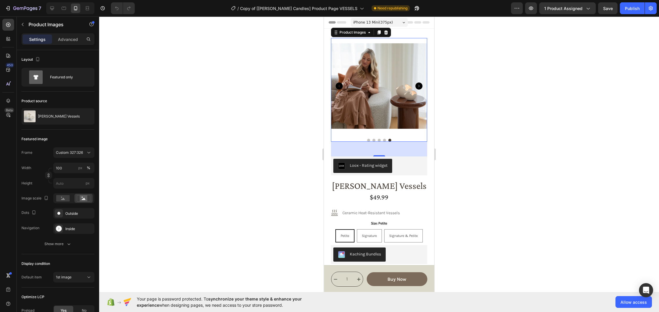
click at [419, 87] on icon "Carousel Next Arrow" at bounding box center [418, 85] width 7 height 7
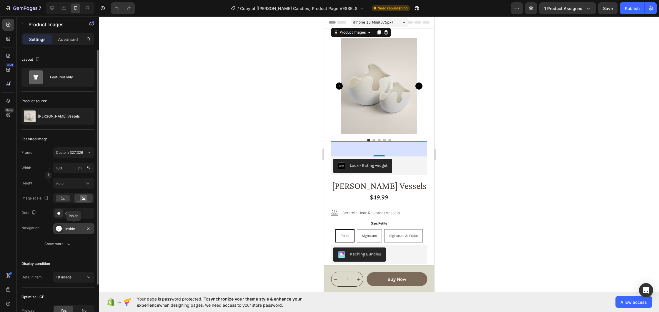
click at [75, 229] on div "Inside" at bounding box center [73, 228] width 17 height 5
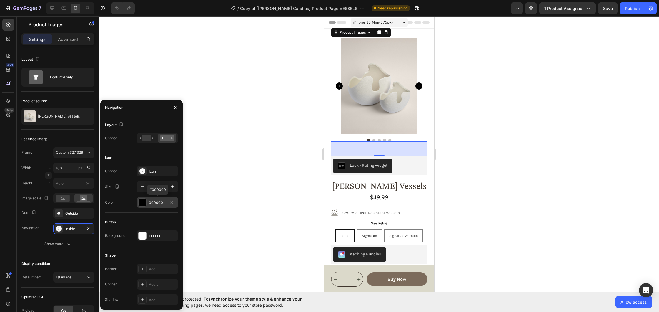
click at [157, 204] on div "000000" at bounding box center [157, 202] width 17 height 5
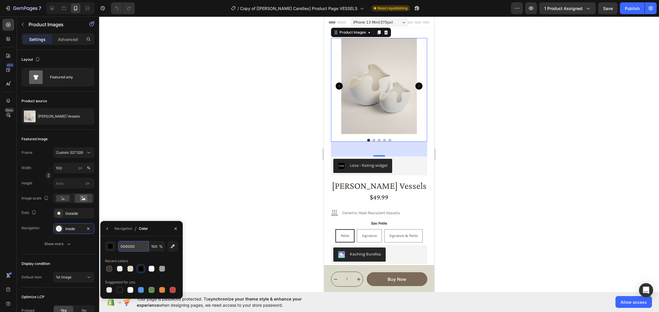
click at [133, 248] on input "000000" at bounding box center [133, 246] width 31 height 11
paste input "DBD9CA"
type input "DBD9CA"
click at [172, 256] on div "Recent colors" at bounding box center [141, 260] width 73 height 9
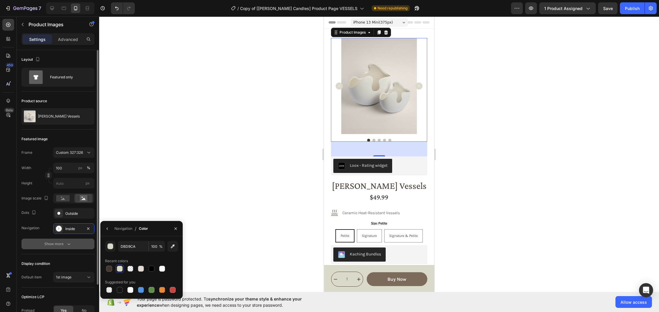
click at [66, 243] on icon "button" at bounding box center [69, 244] width 6 height 6
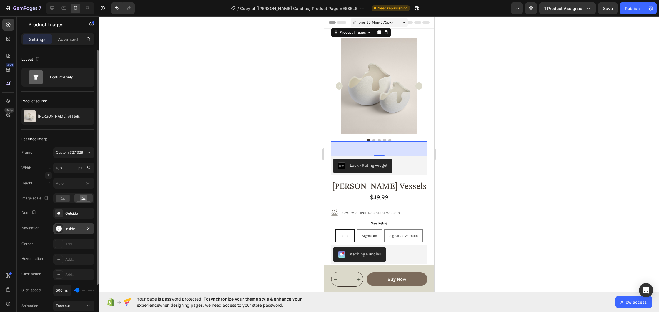
click at [74, 227] on div "Inside" at bounding box center [73, 228] width 17 height 5
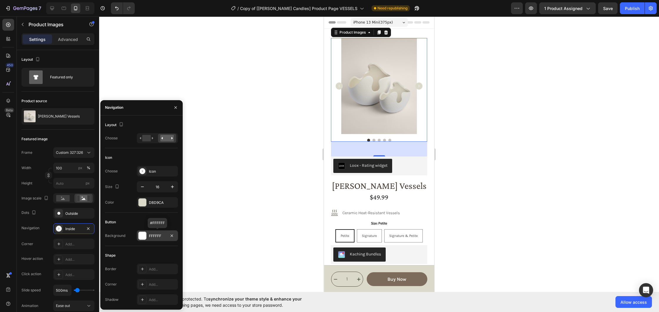
click at [159, 238] on div "FFFFFF" at bounding box center [157, 235] width 41 height 11
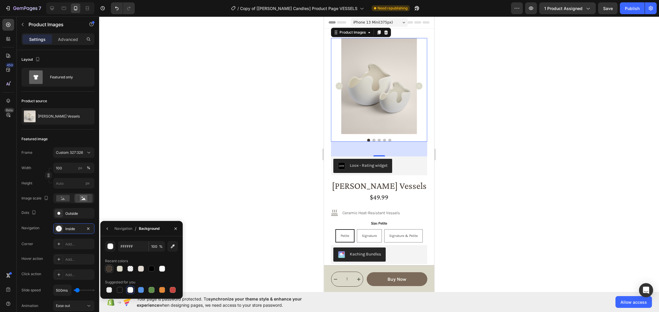
click at [110, 270] on div at bounding box center [109, 268] width 6 height 6
click at [131, 268] on div at bounding box center [130, 268] width 6 height 6
type input "FFFFFF"
type input "0"
click at [161, 270] on div at bounding box center [162, 268] width 6 height 6
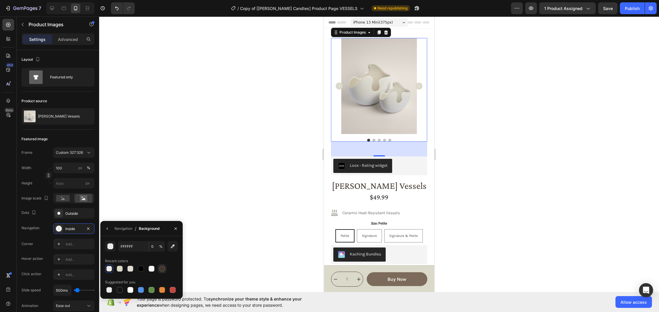
type input "41372F"
type input "100"
click at [107, 269] on div at bounding box center [109, 268] width 6 height 6
type input "FFFFFF"
type input "0"
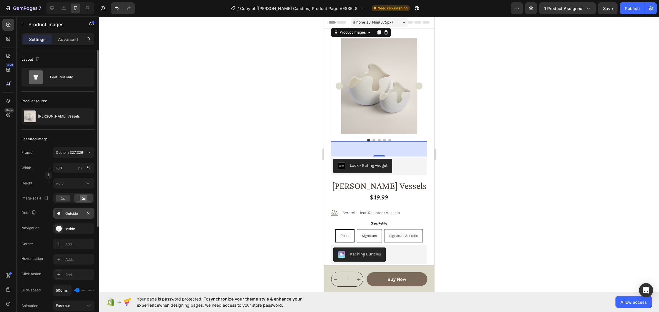
click at [71, 212] on div "Outside" at bounding box center [73, 213] width 17 height 5
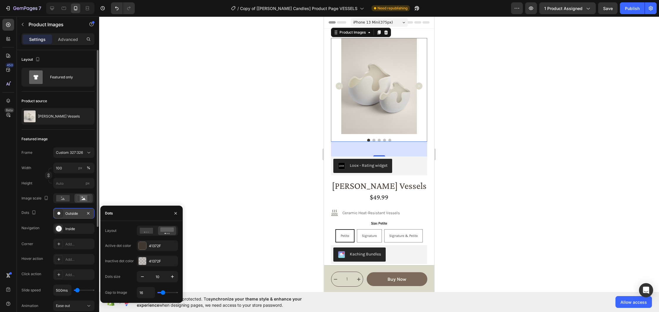
click at [74, 214] on div "Outside" at bounding box center [73, 213] width 17 height 5
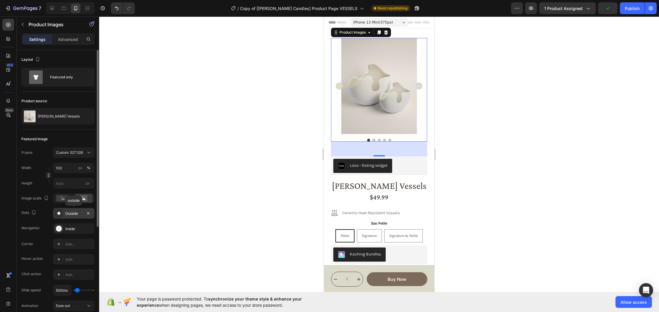
click at [74, 214] on div "Outside" at bounding box center [73, 213] width 17 height 5
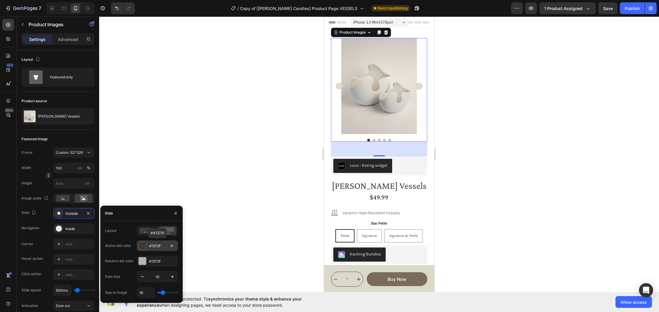
click at [158, 246] on div "41372F" at bounding box center [157, 245] width 17 height 5
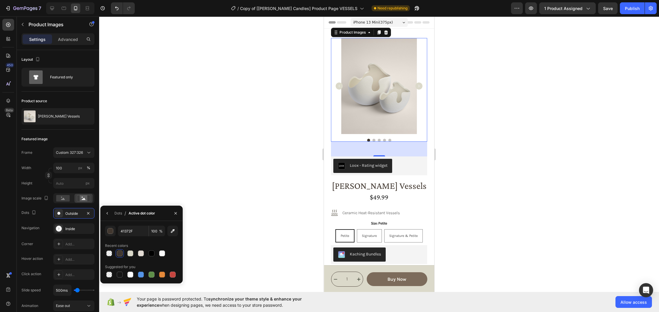
click at [339, 84] on icon "Carousel Back Arrow" at bounding box center [339, 85] width 7 height 7
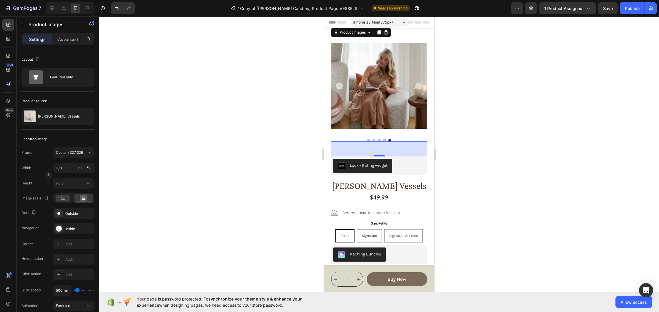
click at [340, 84] on icon "Carousel Back Arrow" at bounding box center [339, 85] width 7 height 7
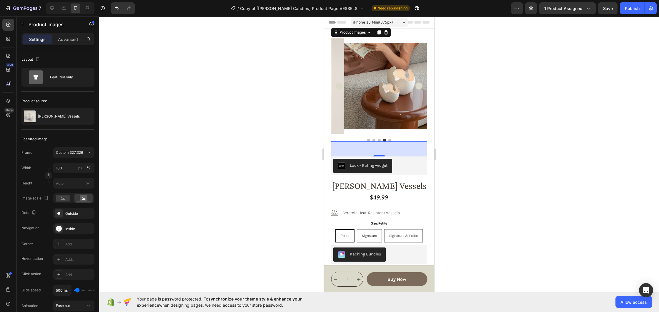
click at [415, 84] on icon "Carousel Next Arrow" at bounding box center [418, 85] width 7 height 7
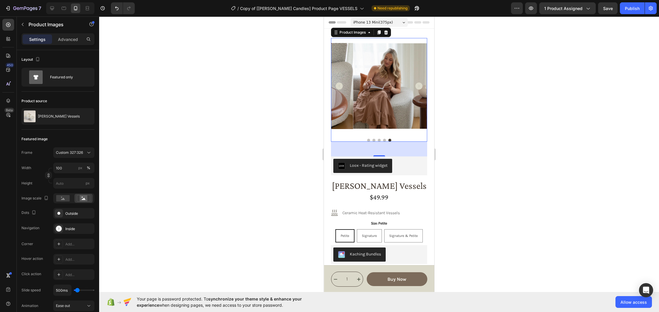
click at [415, 84] on icon "Carousel Next Arrow" at bounding box center [418, 85] width 7 height 7
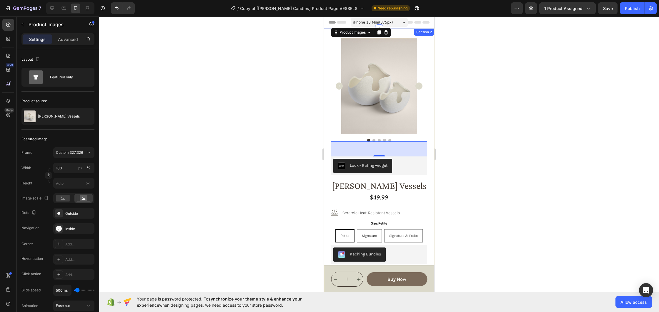
click at [507, 141] on div at bounding box center [379, 163] width 560 height 295
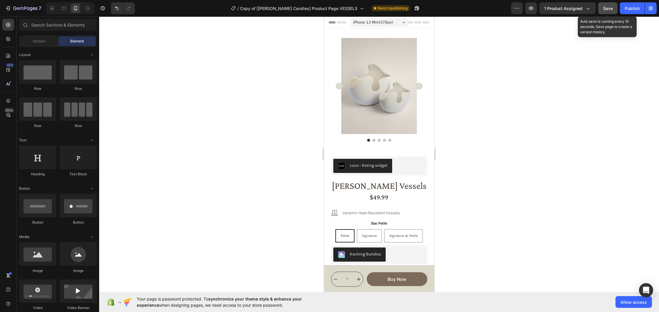
click at [606, 8] on span "Save" at bounding box center [608, 8] width 10 height 5
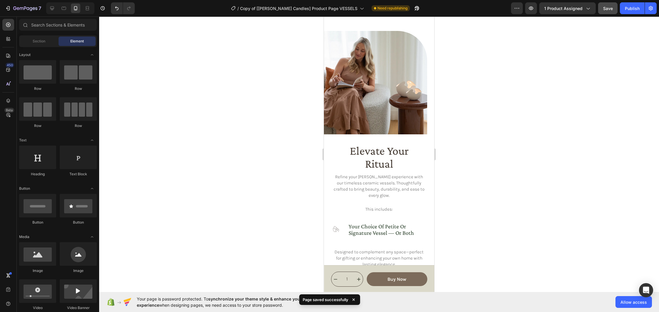
scroll to position [431, 0]
click at [51, 8] on icon at bounding box center [52, 8] width 6 height 6
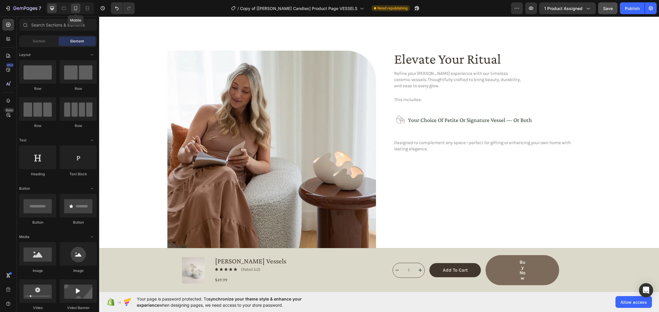
click at [77, 11] on icon at bounding box center [76, 8] width 6 height 6
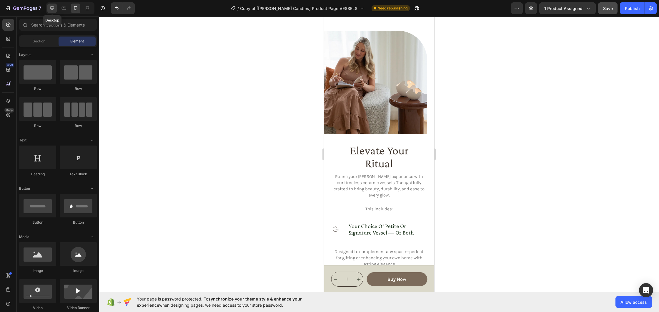
click at [52, 9] on icon at bounding box center [52, 8] width 6 height 6
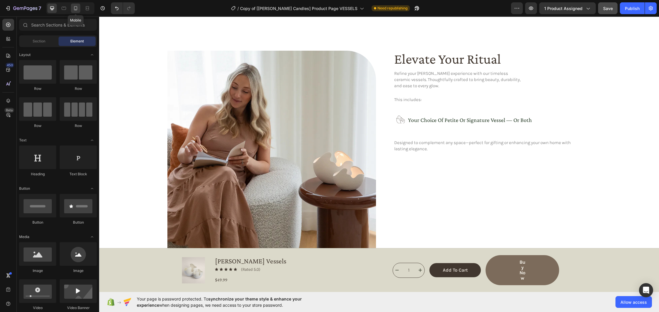
click at [76, 10] on icon at bounding box center [75, 8] width 3 height 4
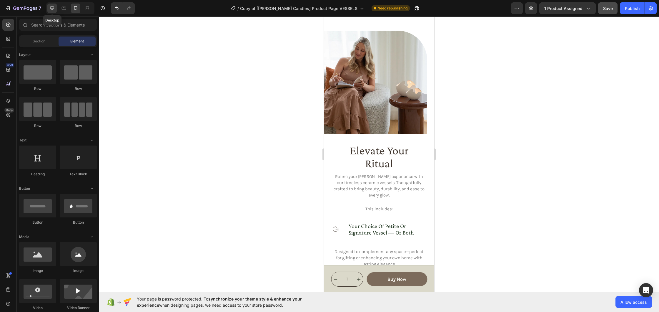
click at [52, 10] on icon at bounding box center [52, 8] width 6 height 6
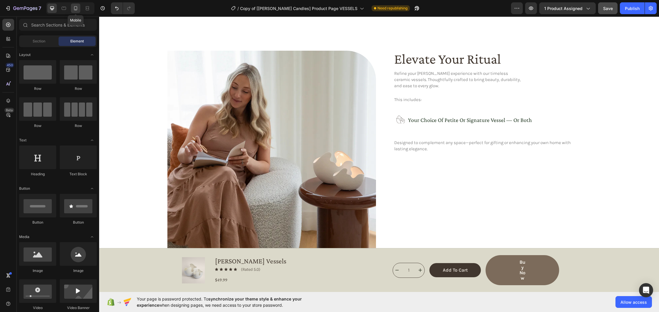
click at [75, 9] on icon at bounding box center [75, 8] width 3 height 4
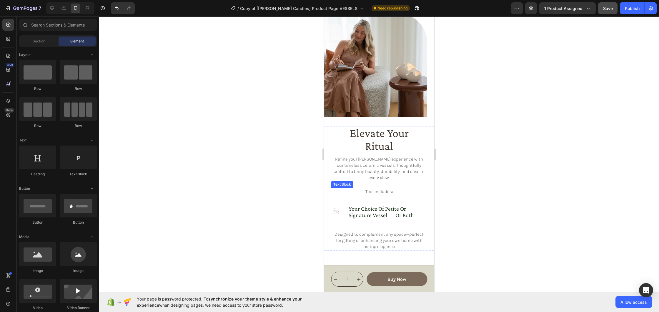
scroll to position [509, 0]
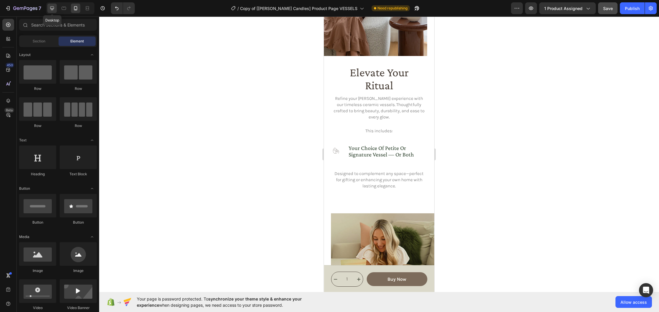
click at [50, 8] on icon at bounding box center [52, 8] width 4 height 4
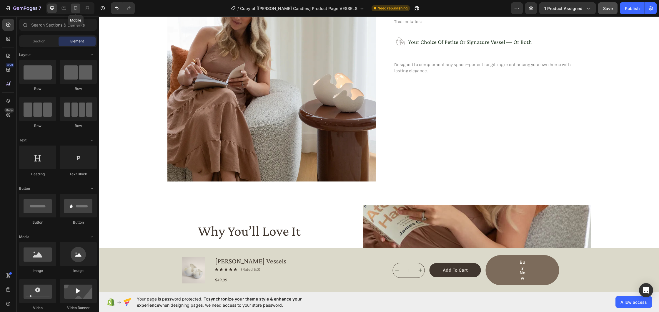
click at [77, 10] on icon at bounding box center [76, 8] width 6 height 6
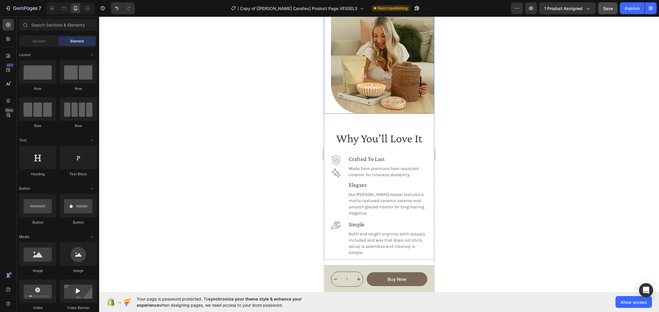
scroll to position [783, 0]
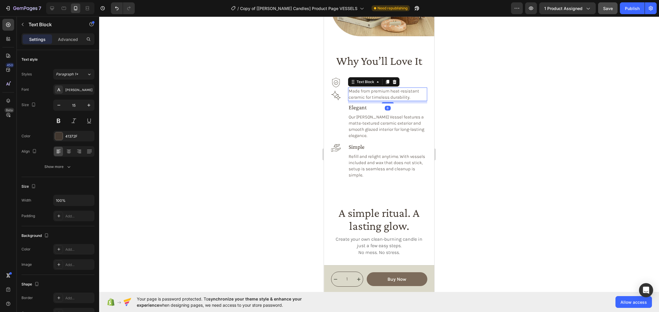
click at [350, 99] on p "Made from premium heat-resistant ceramic for timeless durability." at bounding box center [388, 94] width 79 height 12
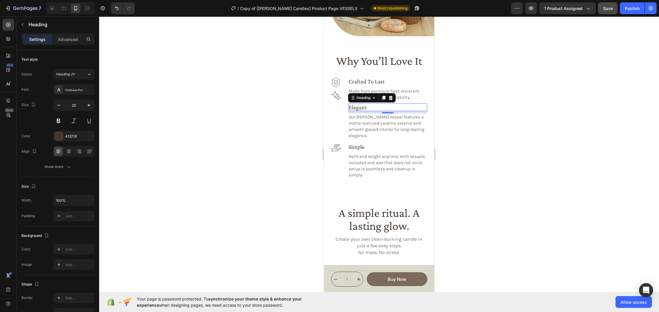
click at [351, 105] on h3 "elegant" at bounding box center [387, 107] width 79 height 8
click at [338, 97] on icon at bounding box center [336, 95] width 10 height 10
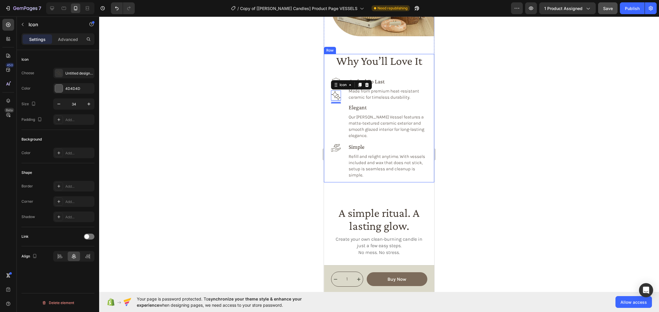
click at [402, 72] on div "Why You’ll Love It Heading Icon Icon 10 crafted to last Heading Made from premi…" at bounding box center [379, 118] width 96 height 128
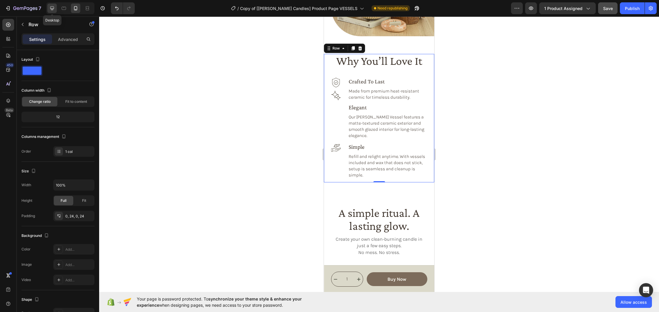
click at [50, 9] on icon at bounding box center [52, 8] width 6 height 6
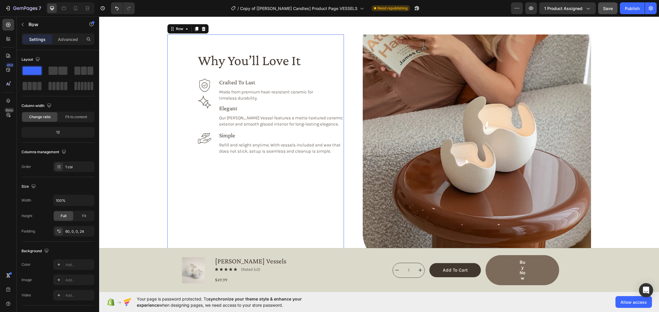
scroll to position [699, 0]
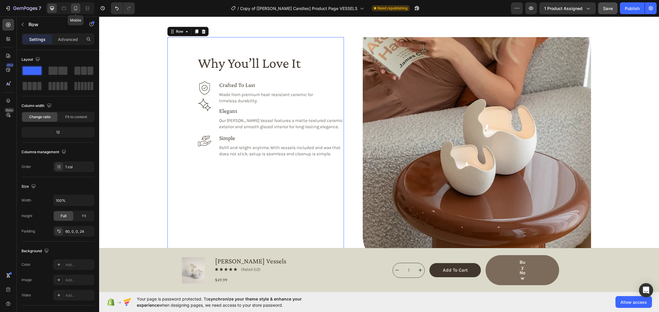
click at [74, 9] on icon at bounding box center [76, 8] width 6 height 6
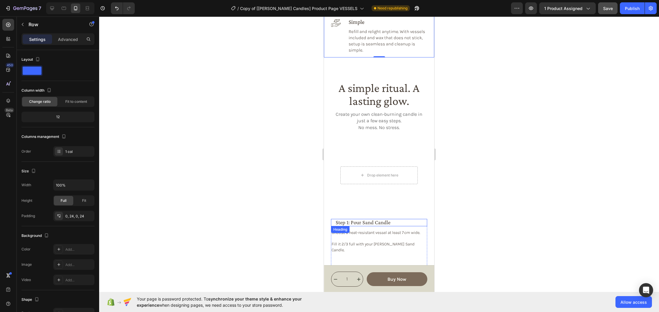
scroll to position [937, 0]
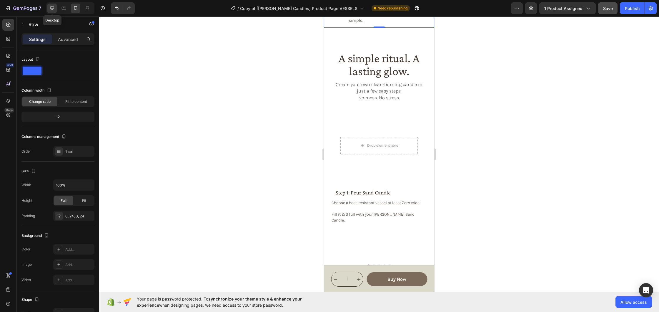
click at [53, 8] on icon at bounding box center [52, 8] width 4 height 4
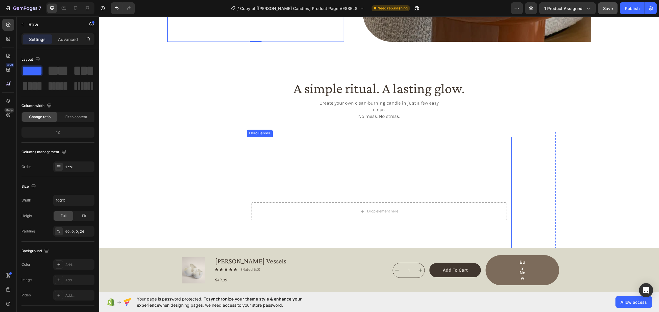
scroll to position [923, 0]
click at [77, 11] on div at bounding box center [75, 8] width 9 height 9
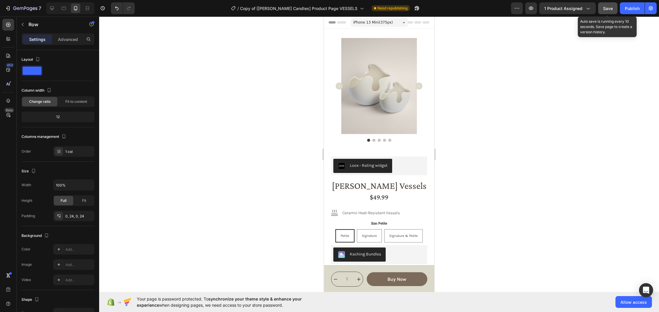
click at [606, 10] on span "Save" at bounding box center [608, 8] width 10 height 5
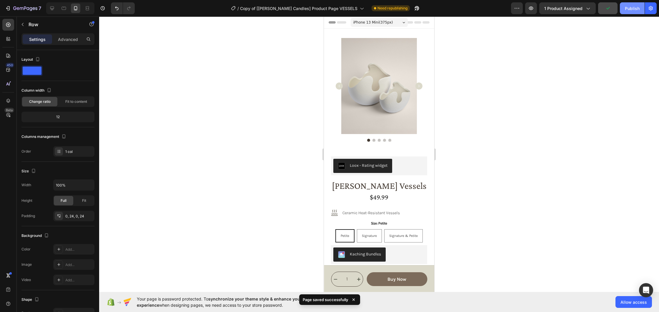
click at [625, 10] on div "Publish" at bounding box center [632, 8] width 15 height 6
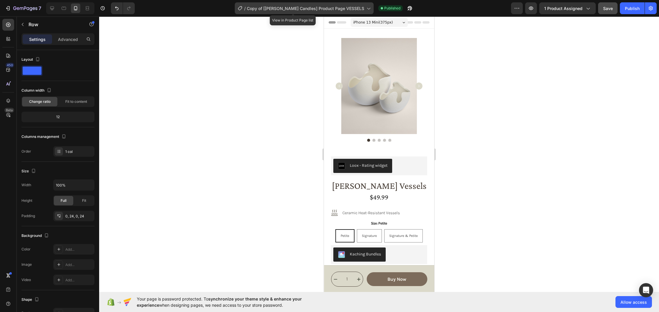
click at [308, 10] on span "Copy of [[PERSON_NAME] Candles] Product Page VESSELS" at bounding box center [305, 8] width 117 height 6
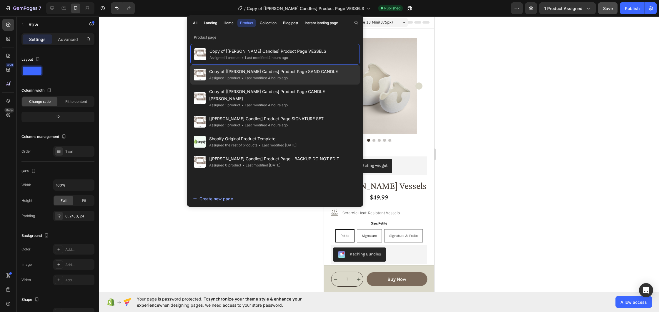
click at [298, 72] on span "Copy of [[PERSON_NAME] Candles] Product Page SAND CANDLE" at bounding box center [273, 71] width 129 height 7
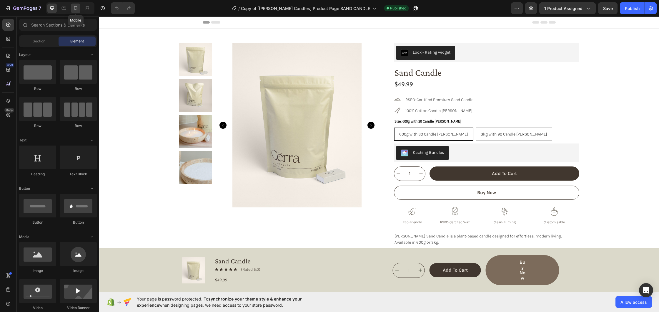
click at [77, 9] on icon at bounding box center [76, 8] width 6 height 6
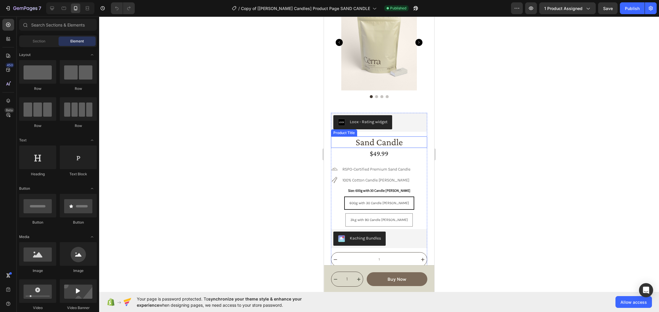
scroll to position [45, 0]
click at [51, 9] on icon at bounding box center [52, 8] width 4 height 4
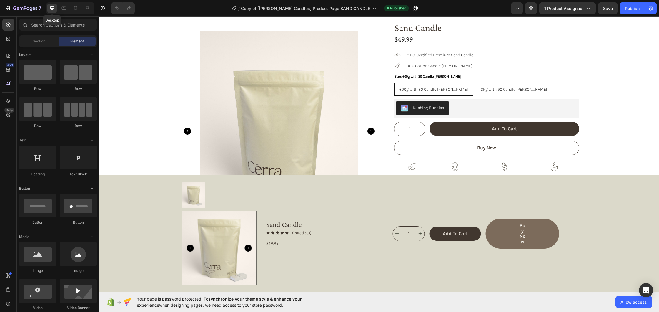
scroll to position [61, 0]
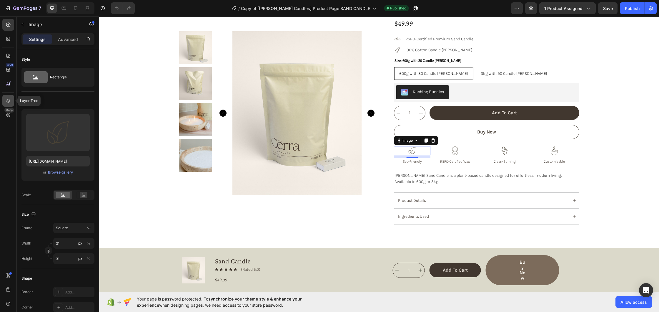
click at [8, 104] on div at bounding box center [8, 101] width 12 height 12
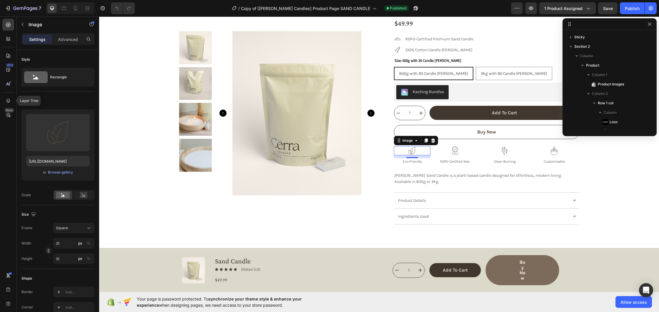
scroll to position [139, 0]
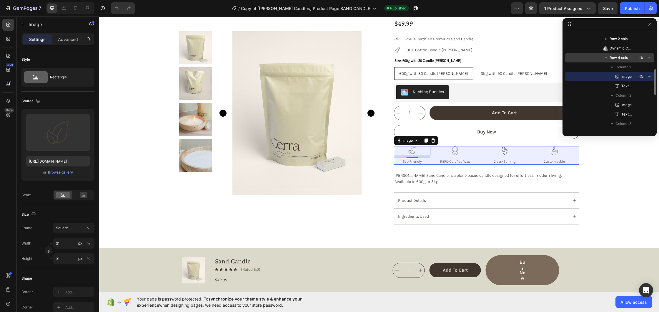
click at [622, 57] on span "Row 4 cols" at bounding box center [619, 58] width 18 height 6
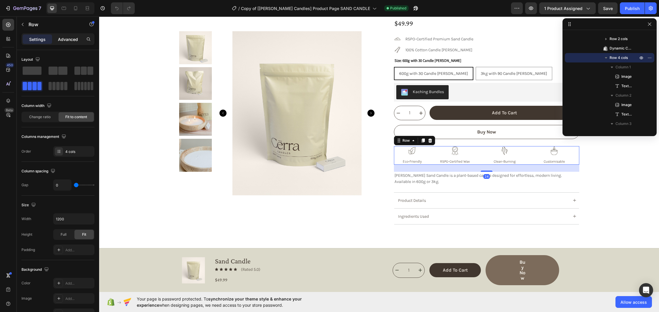
click at [69, 38] on p "Advanced" at bounding box center [68, 39] width 20 height 6
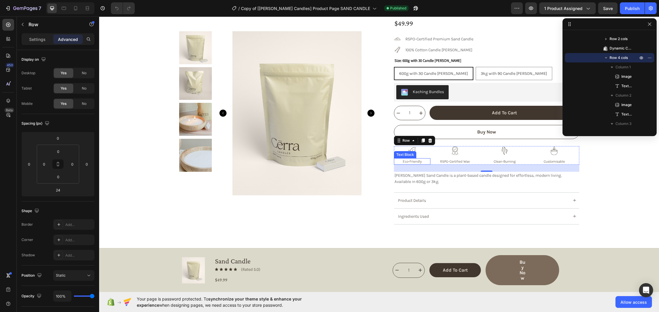
click at [419, 161] on p "Eco-Friendly" at bounding box center [412, 161] width 36 height 5
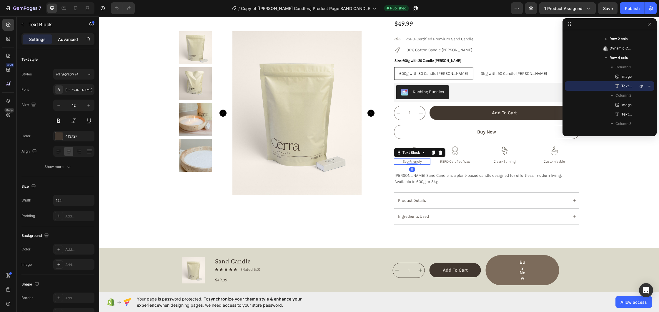
click at [62, 36] on p "Advanced" at bounding box center [68, 39] width 20 height 6
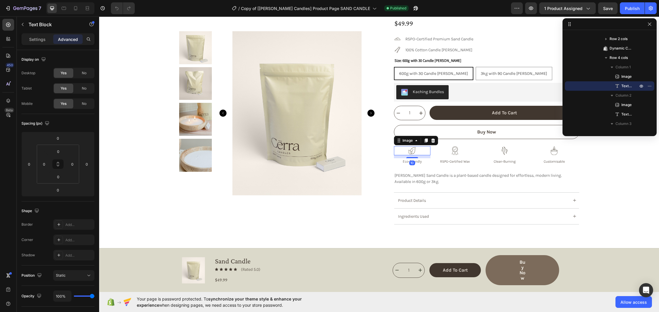
click at [415, 146] on img at bounding box center [412, 150] width 9 height 9
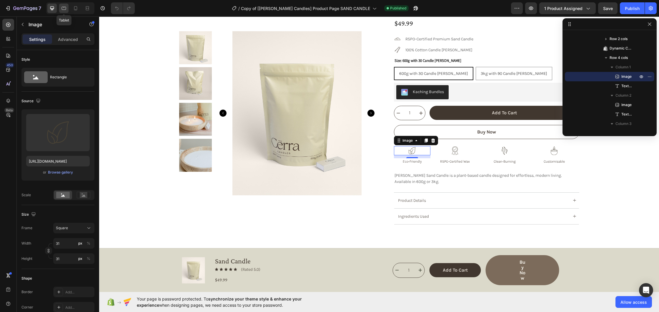
click at [64, 8] on icon at bounding box center [64, 8] width 6 height 6
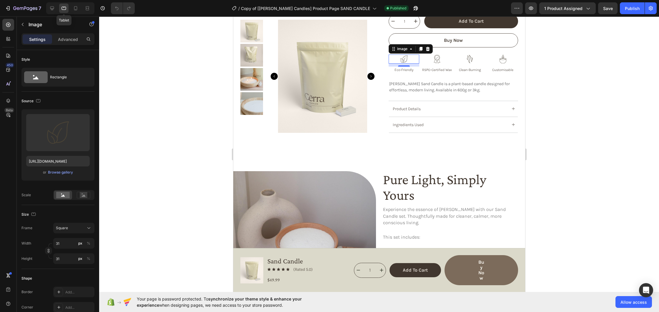
scroll to position [170, 0]
click at [76, 9] on icon at bounding box center [76, 8] width 6 height 6
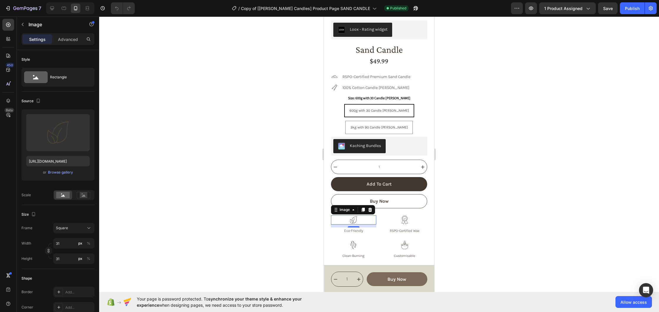
scroll to position [72, 0]
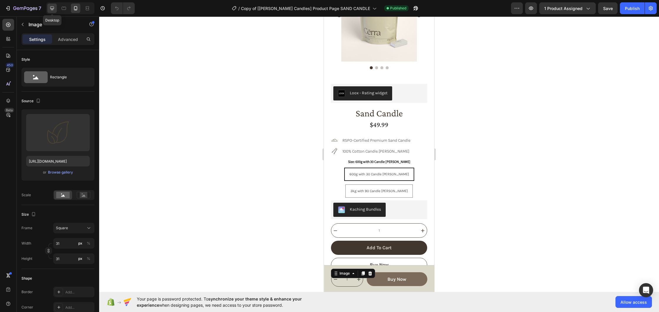
click at [49, 7] on icon at bounding box center [52, 8] width 6 height 6
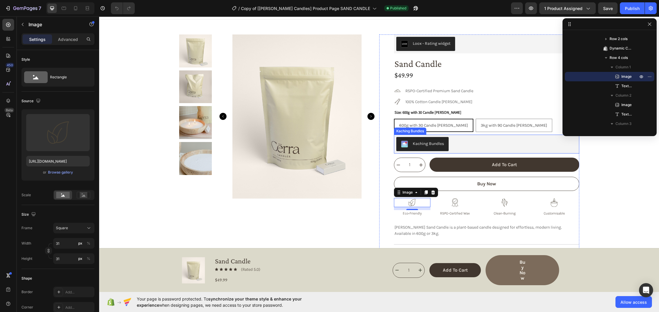
scroll to position [20, 0]
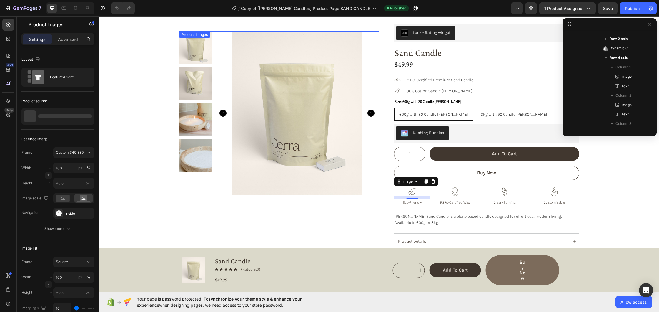
click at [224, 114] on icon "Carousel Back Arrow" at bounding box center [222, 112] width 7 height 7
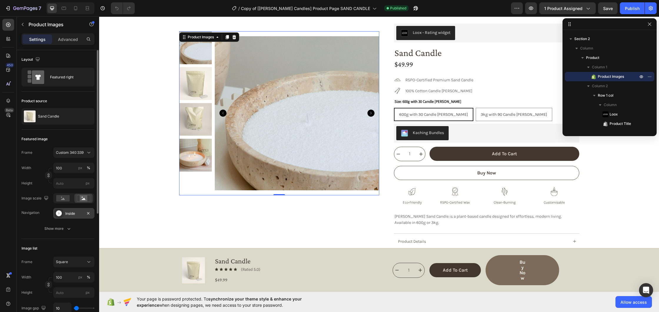
click at [68, 213] on div "Inside" at bounding box center [73, 213] width 17 height 5
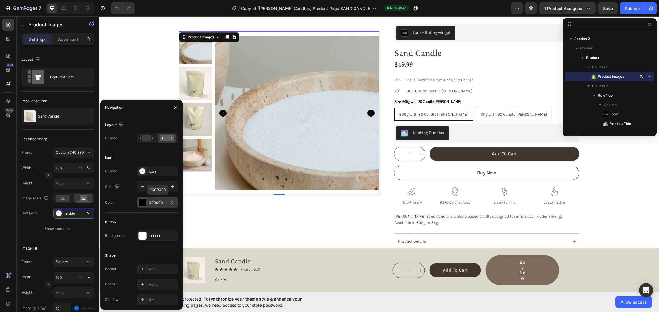
click at [149, 202] on div "000000" at bounding box center [157, 202] width 17 height 5
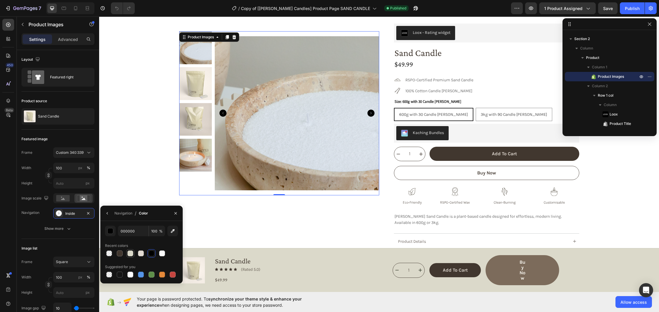
click at [130, 255] on div at bounding box center [130, 253] width 6 height 6
type input "DBD9CA"
click at [152, 215] on div "Navigation / Color" at bounding box center [141, 212] width 82 height 15
click at [239, 199] on div "Product Images 0" at bounding box center [279, 145] width 200 height 242
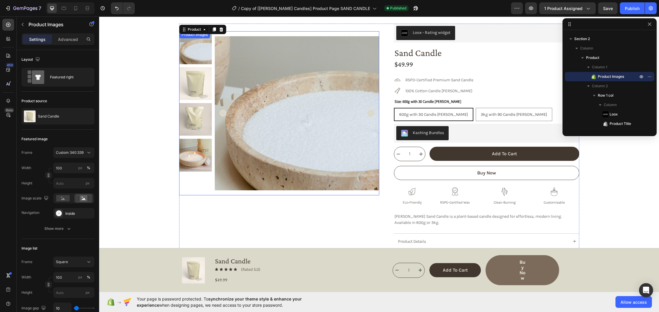
click at [373, 113] on icon "Carousel Next Arrow" at bounding box center [370, 112] width 7 height 7
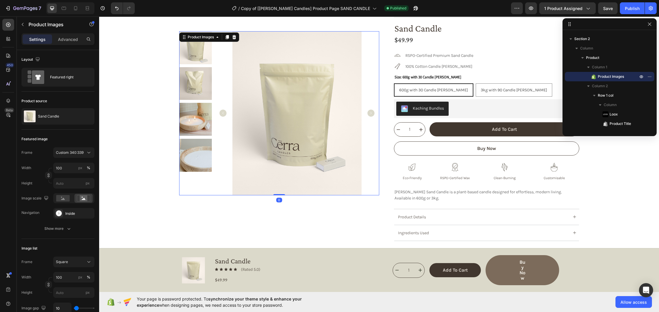
scroll to position [45, 0]
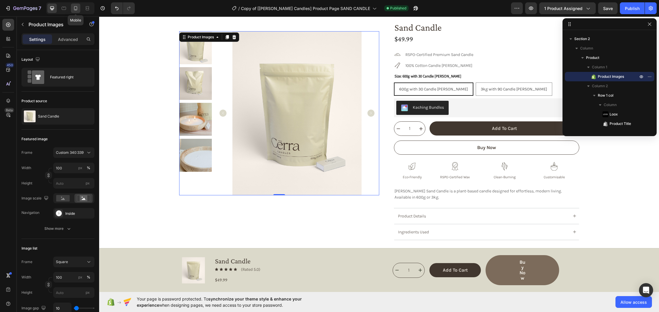
click at [72, 8] on div at bounding box center [75, 8] width 9 height 9
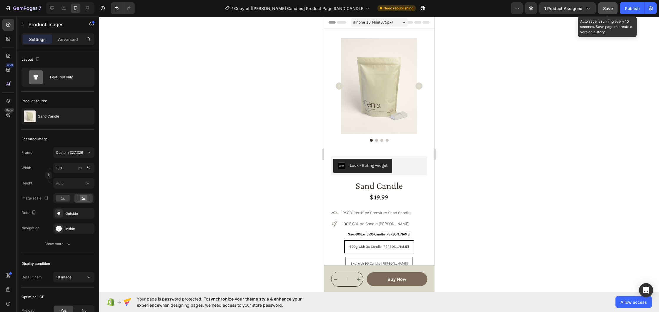
click at [605, 7] on span "Save" at bounding box center [608, 8] width 10 height 5
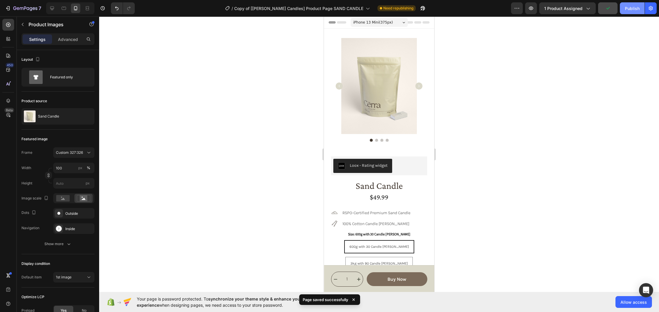
click at [624, 9] on button "Publish" at bounding box center [632, 8] width 25 height 12
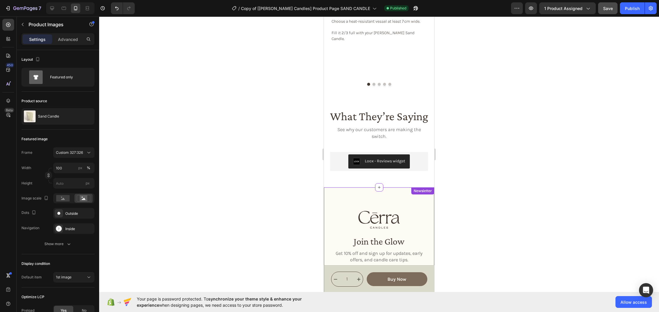
scroll to position [881, 0]
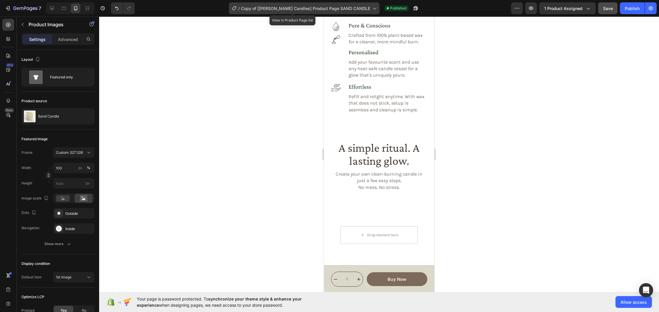
click at [353, 8] on span "Copy of [[PERSON_NAME] Candles] Product Page SAND CANDLE" at bounding box center [305, 8] width 129 height 6
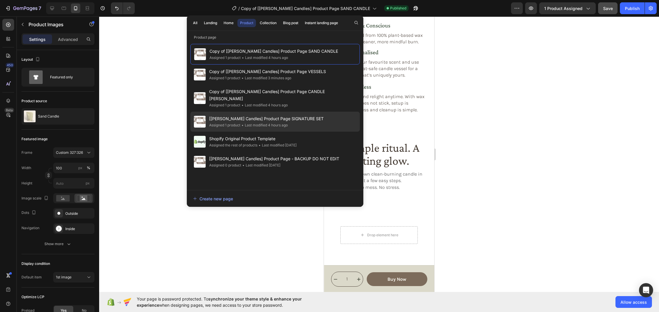
click at [301, 132] on div "[Cerra Candles] Product Page SIGNATURE SET Assigned 1 product • Last modified 4…" at bounding box center [274, 142] width 169 height 20
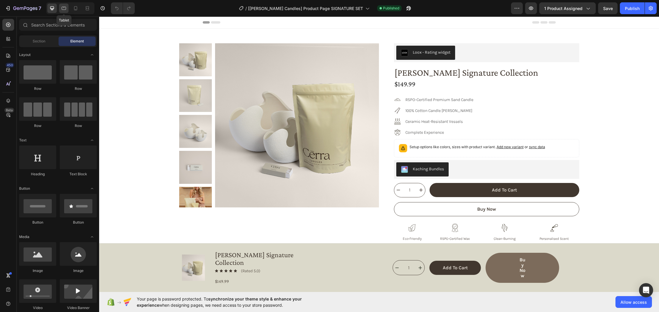
click at [66, 8] on icon at bounding box center [64, 8] width 4 height 3
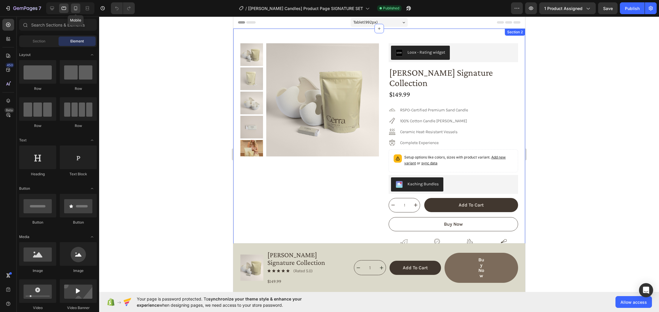
click at [74, 8] on icon at bounding box center [76, 8] width 6 height 6
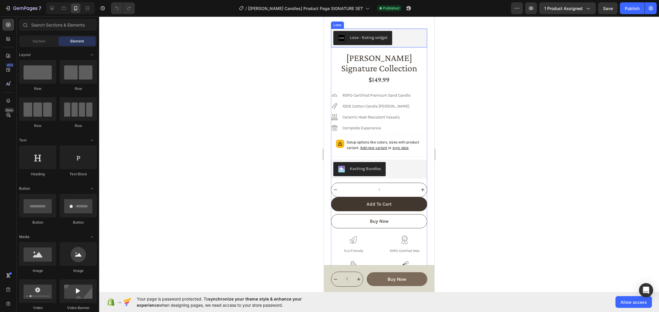
scroll to position [139, 0]
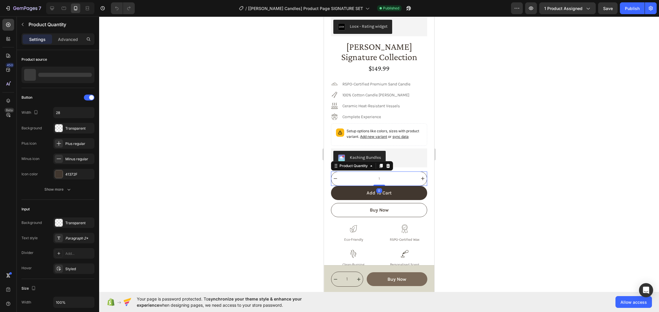
click at [423, 184] on button "increment" at bounding box center [423, 179] width 8 height 14
type input "2"
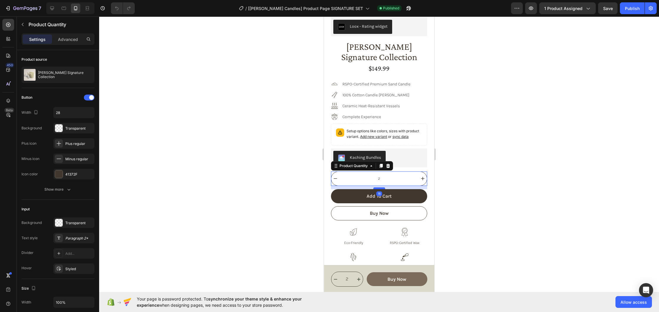
drag, startPoint x: 383, startPoint y: 185, endPoint x: 383, endPoint y: 188, distance: 3.2
click at [383, 188] on div at bounding box center [379, 188] width 12 height 2
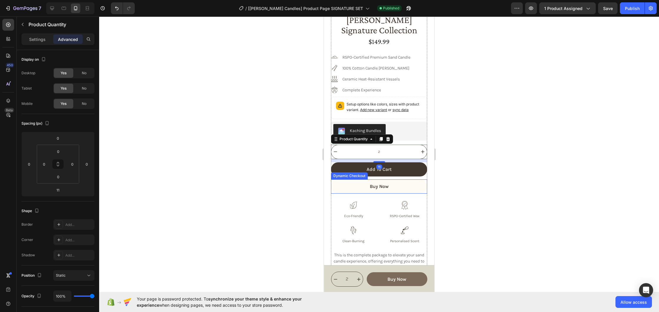
scroll to position [185, 0]
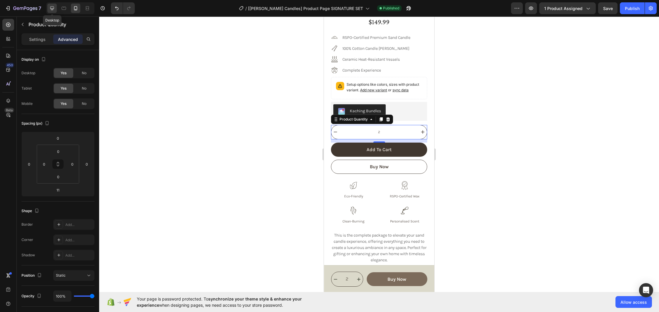
click at [51, 11] on icon at bounding box center [52, 8] width 6 height 6
type input "0"
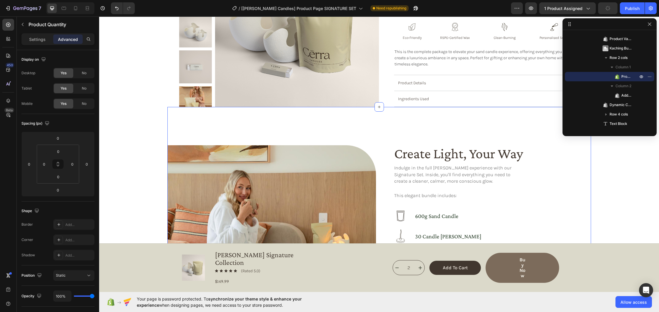
scroll to position [194, 0]
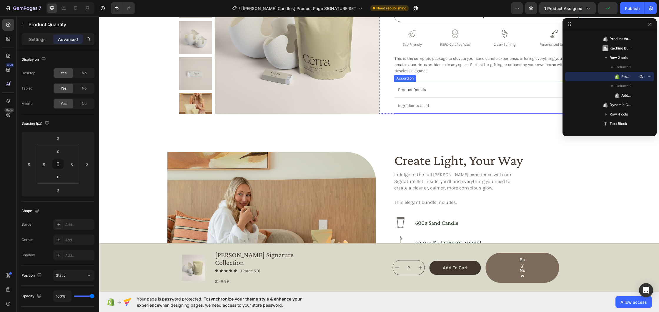
click at [468, 90] on div "product details" at bounding box center [482, 90] width 171 height 8
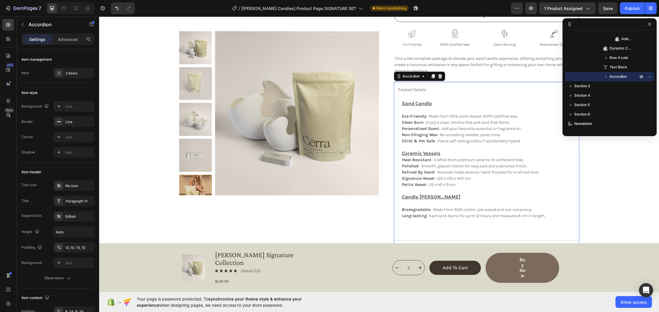
click at [468, 90] on div "product details" at bounding box center [482, 90] width 171 height 8
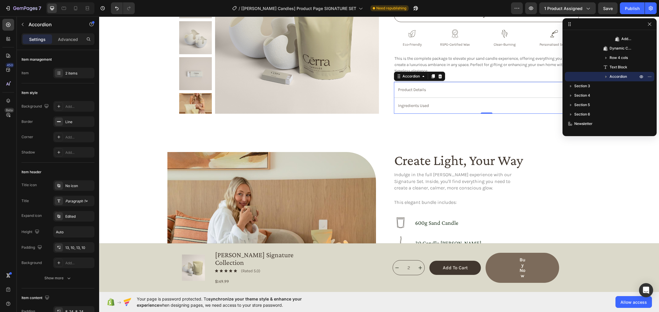
click at [468, 103] on div "ingredients used" at bounding box center [482, 106] width 171 height 8
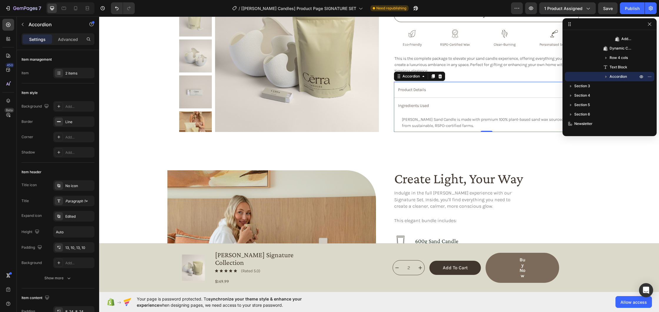
click at [468, 103] on div "ingredients used" at bounding box center [482, 106] width 171 height 8
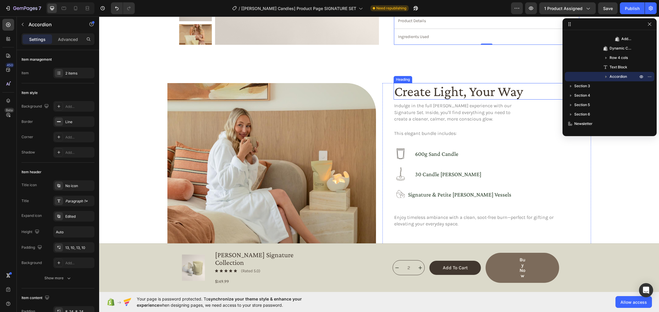
scroll to position [265, 0]
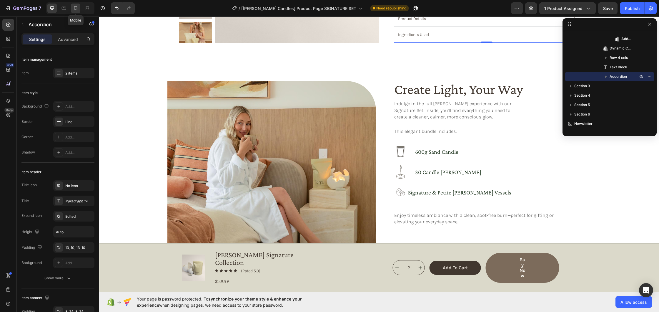
click at [74, 6] on icon at bounding box center [76, 8] width 6 height 6
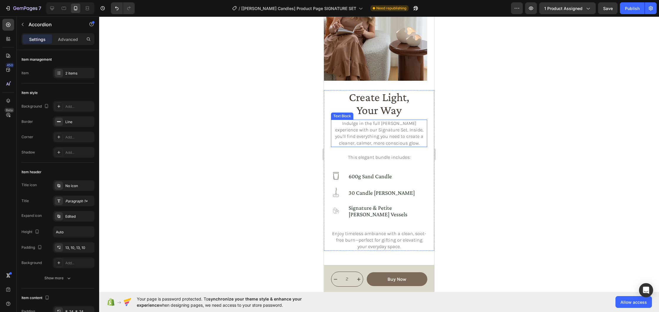
scroll to position [536, 0]
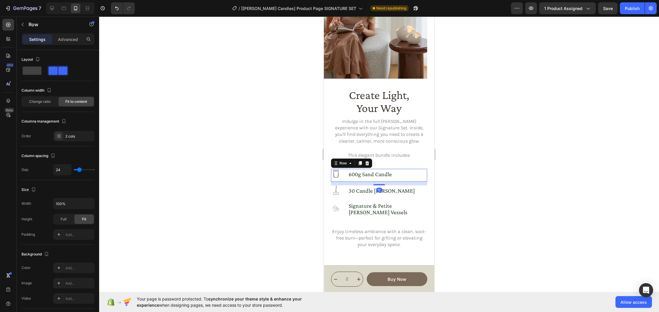
click at [342, 177] on div "Icon 600g sand candle Heading Row 12" at bounding box center [379, 175] width 96 height 13
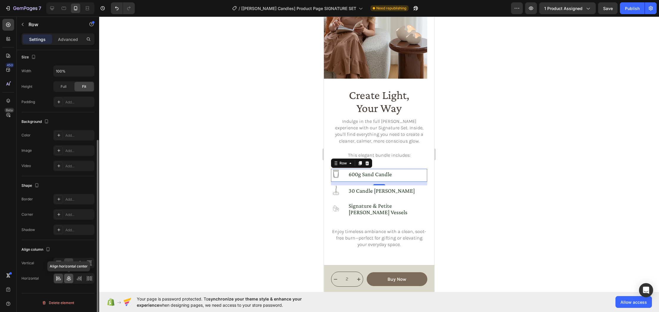
click at [69, 277] on icon at bounding box center [69, 277] width 4 height 5
click at [58, 279] on icon at bounding box center [59, 278] width 6 height 6
click at [344, 194] on div "Icon 30 candle wicks Heading Row" at bounding box center [379, 191] width 96 height 13
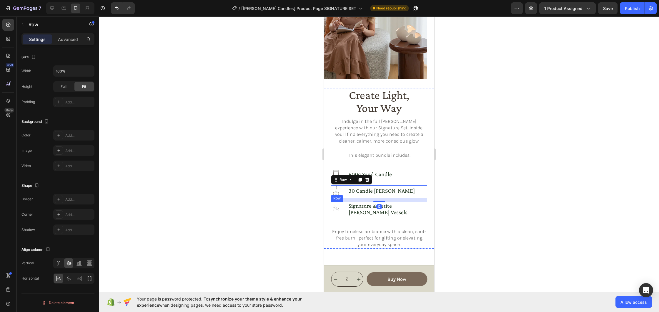
click at [343, 204] on div "Icon signature & petite cērra vessels Heading Row" at bounding box center [379, 210] width 96 height 16
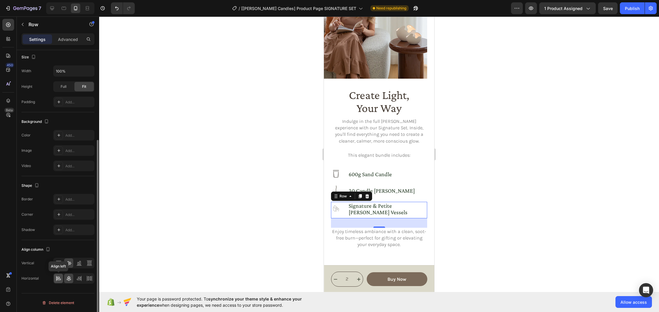
click at [56, 279] on icon at bounding box center [56, 277] width 0 height 5
click at [406, 173] on div "Icon 600g sand candle Heading Row" at bounding box center [379, 175] width 96 height 13
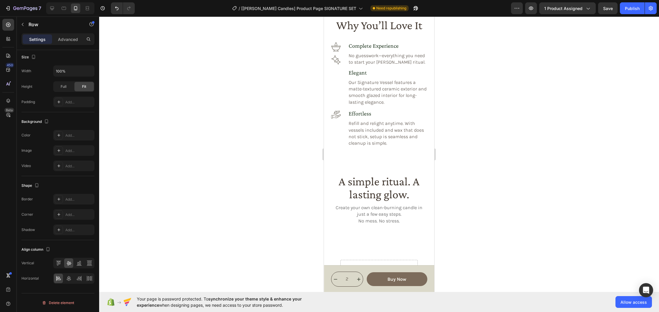
scroll to position [859, 0]
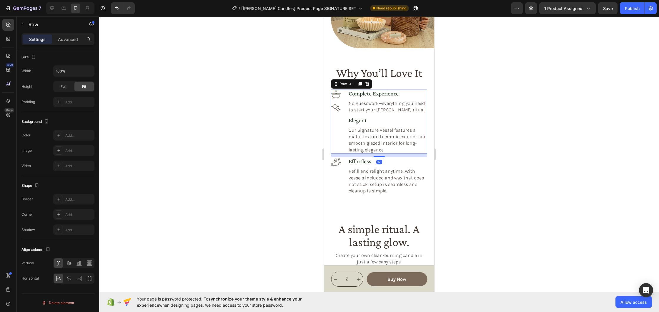
click at [344, 112] on div "Icon Icon complete experience Heading No guesswork—everything you need to start…" at bounding box center [379, 121] width 96 height 64
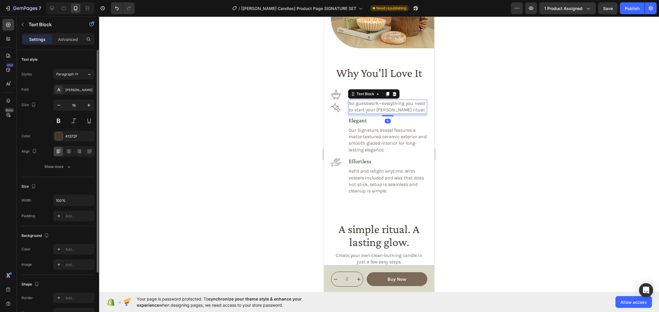
click at [354, 99] on div "No guesswork—everything you need to start your Cērra ritual. Text Block 8" at bounding box center [387, 106] width 79 height 14
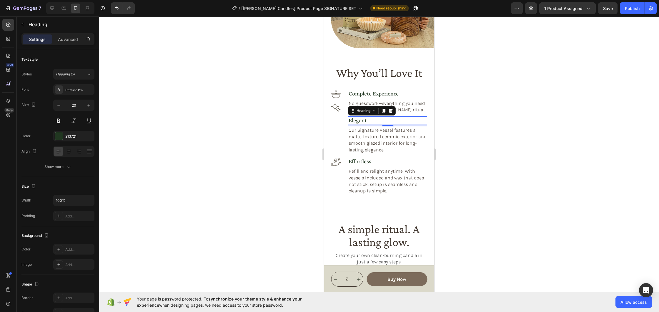
click at [360, 123] on h3 "elegant" at bounding box center [387, 120] width 79 height 8
click at [367, 134] on p "Our Signature Vessel features a matte-textured ceramic exterior and smooth glaz…" at bounding box center [388, 140] width 78 height 26
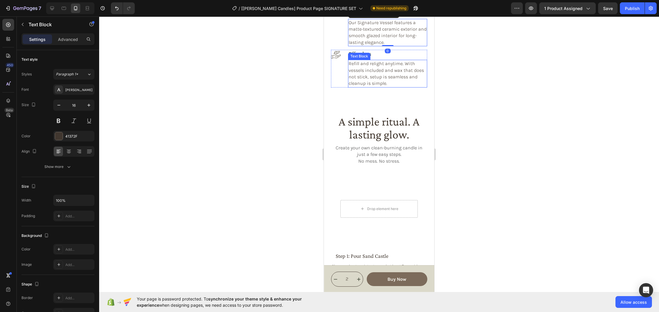
scroll to position [1015, 0]
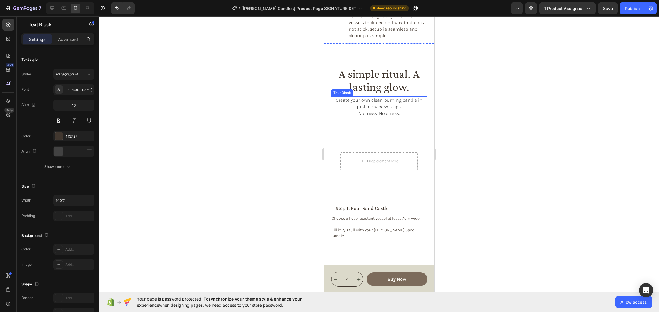
click at [382, 108] on p "Create your own clean-burning candle in just a few easy steps." at bounding box center [379, 103] width 95 height 13
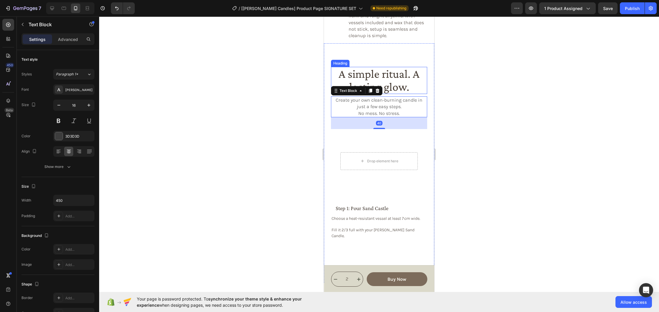
click at [391, 83] on h2 "A simple ritual. A lasting glow." at bounding box center [379, 80] width 96 height 27
click at [395, 112] on p "No mess. No stress." at bounding box center [379, 113] width 95 height 6
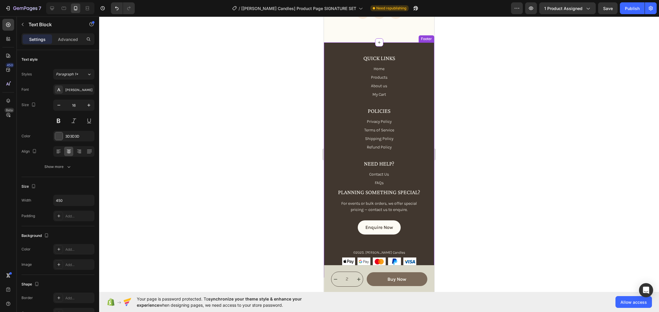
scroll to position [1645, 0]
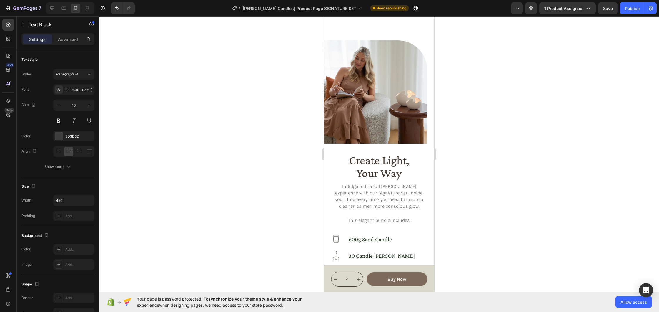
type input "1"
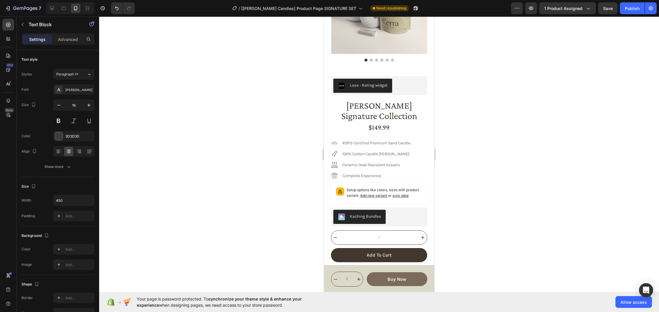
scroll to position [0, 0]
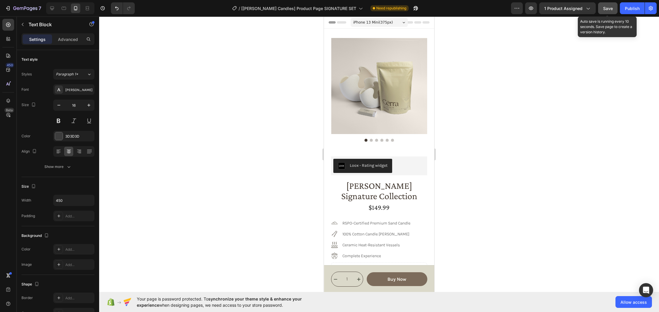
click at [606, 13] on button "Save" at bounding box center [607, 8] width 19 height 12
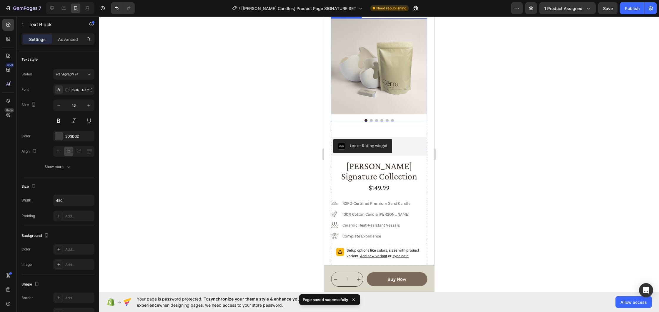
scroll to position [40, 0]
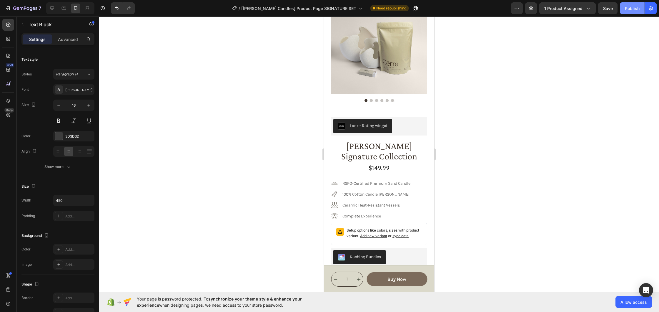
click at [627, 11] on div "Publish" at bounding box center [632, 8] width 15 height 6
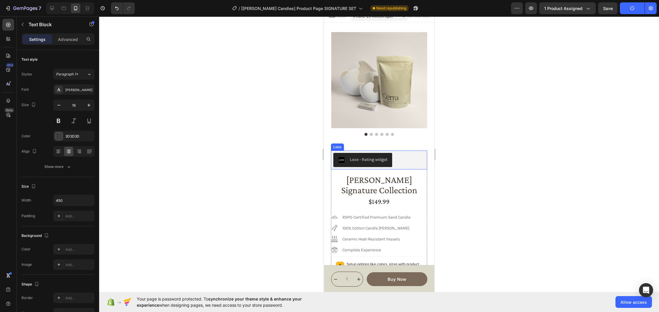
scroll to position [0, 0]
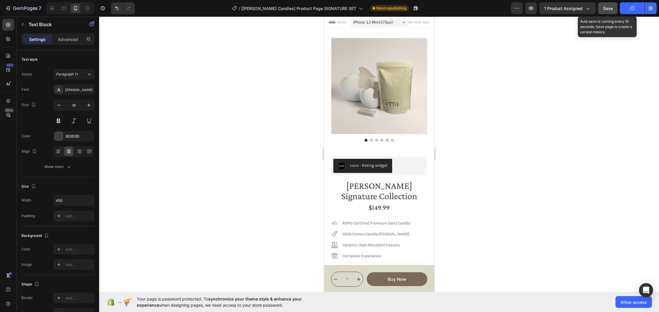
click at [610, 8] on span "Save" at bounding box center [608, 8] width 10 height 5
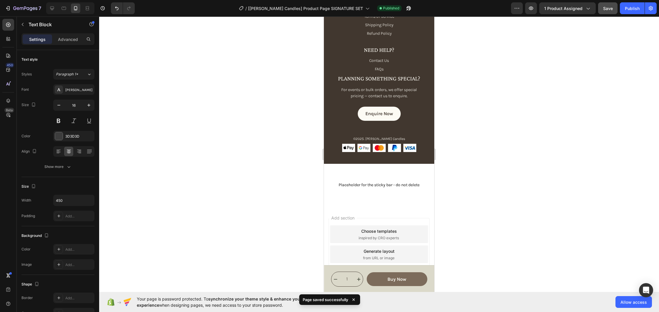
scroll to position [1645, 0]
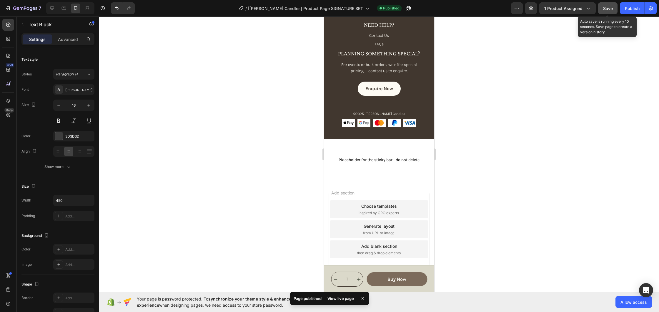
click at [612, 3] on button "Save" at bounding box center [607, 8] width 19 height 12
click at [626, 9] on div "Publish" at bounding box center [632, 8] width 15 height 6
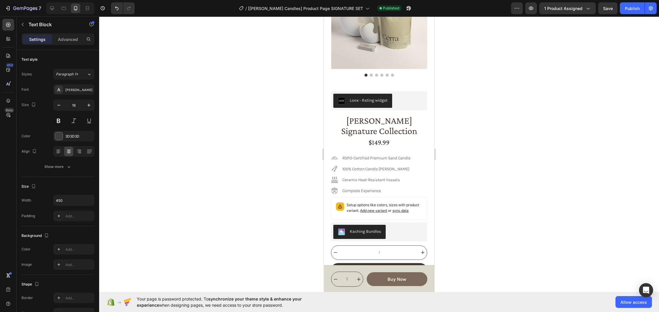
scroll to position [0, 0]
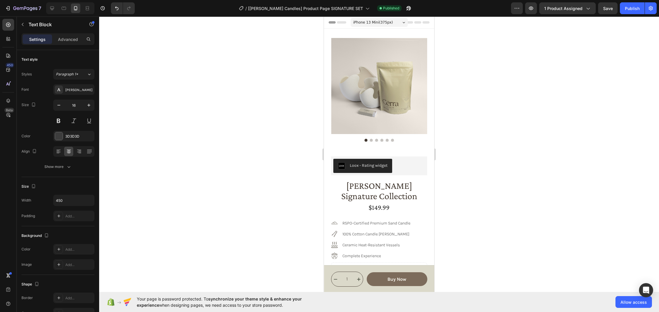
click at [377, 109] on img at bounding box center [379, 86] width 96 height 96
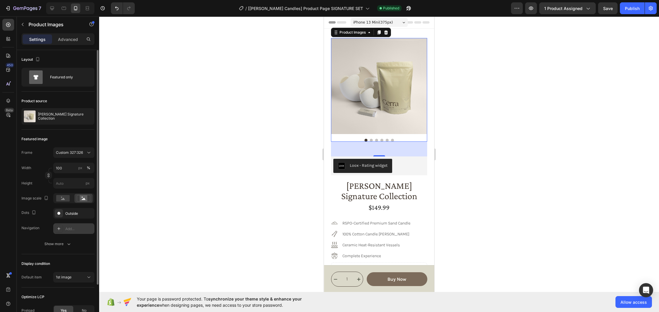
click at [73, 228] on div "Add..." at bounding box center [79, 228] width 28 height 5
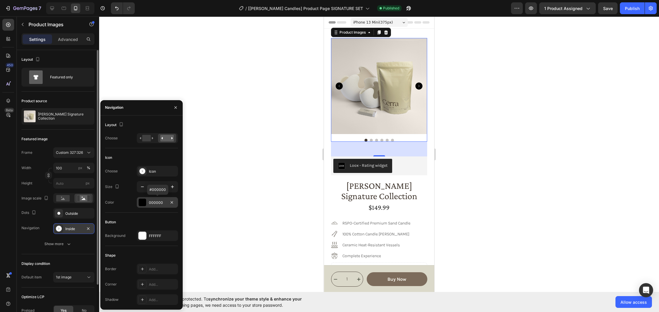
click at [141, 201] on div at bounding box center [143, 202] width 8 height 8
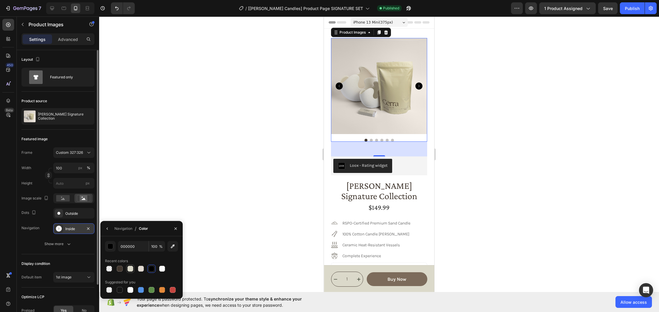
click at [132, 268] on div at bounding box center [130, 268] width 6 height 6
type input "DBD9CA"
click at [154, 203] on div at bounding box center [379, 163] width 560 height 295
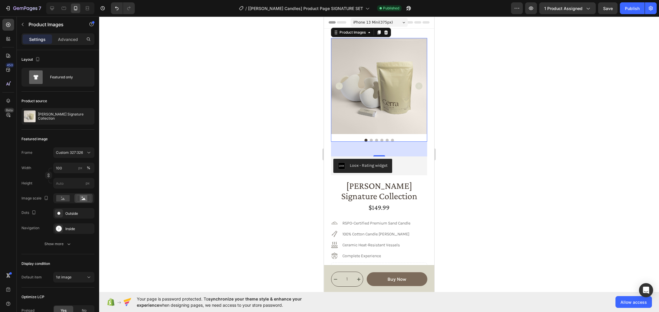
click at [419, 86] on icon "Carousel Next Arrow" at bounding box center [418, 85] width 7 height 7
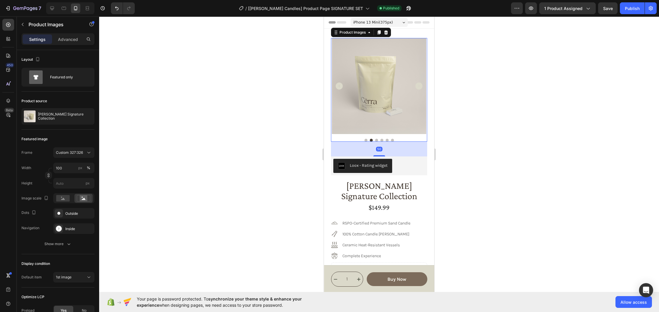
click at [419, 89] on icon "Carousel Next Arrow" at bounding box center [418, 85] width 7 height 7
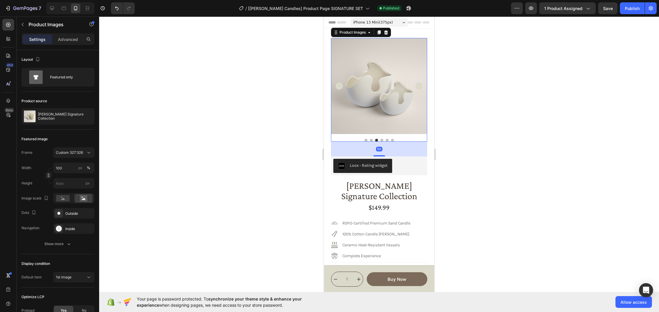
click at [419, 89] on icon "Carousel Next Arrow" at bounding box center [418, 85] width 7 height 7
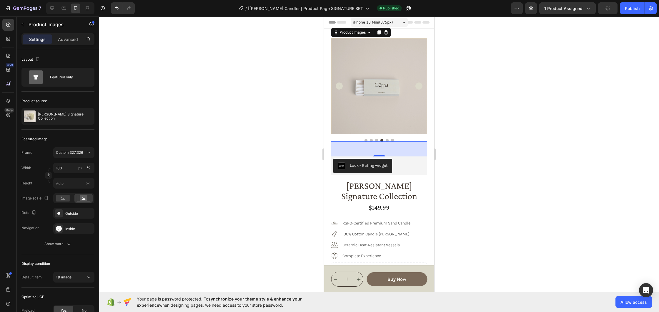
click at [419, 89] on icon "Carousel Next Arrow" at bounding box center [418, 85] width 7 height 7
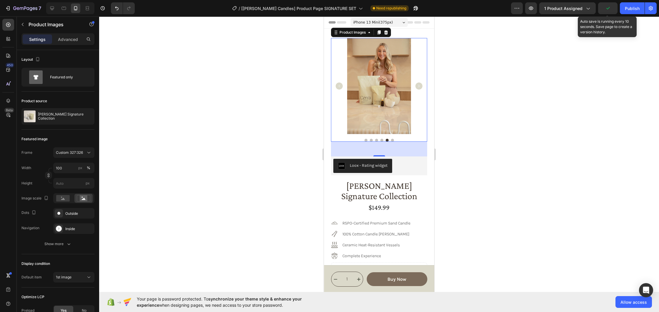
click at [609, 7] on icon "button" at bounding box center [608, 8] width 6 height 6
click at [606, 9] on span "Save" at bounding box center [608, 8] width 10 height 5
click at [629, 7] on div "Publish" at bounding box center [632, 8] width 15 height 6
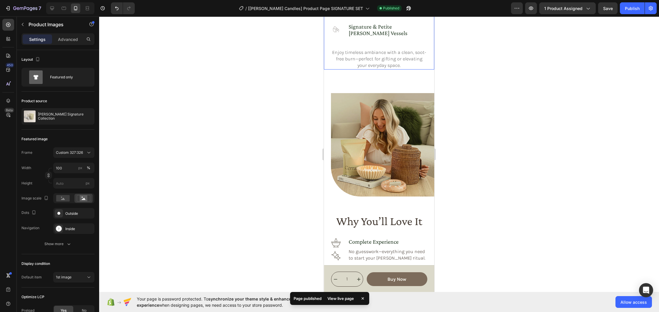
scroll to position [599, 0]
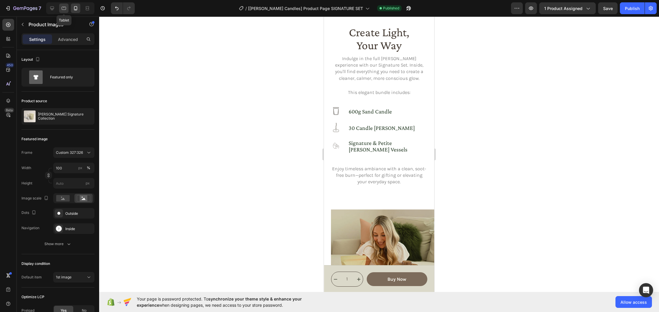
click at [64, 12] on div at bounding box center [63, 8] width 9 height 9
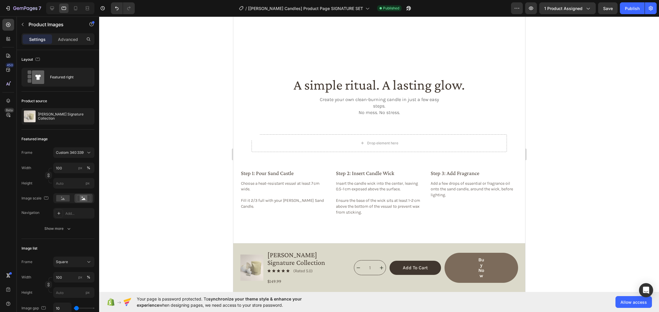
scroll to position [501, 0]
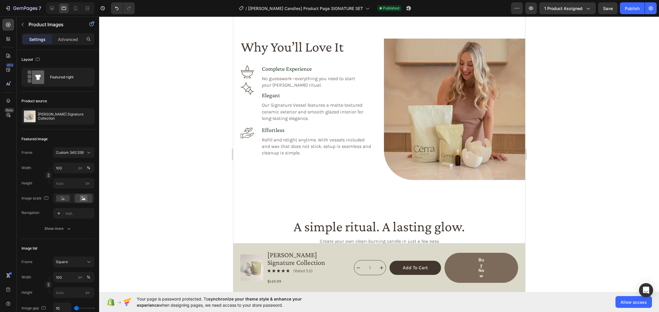
click at [161, 61] on div at bounding box center [379, 163] width 560 height 295
